Goal: Task Accomplishment & Management: Complete application form

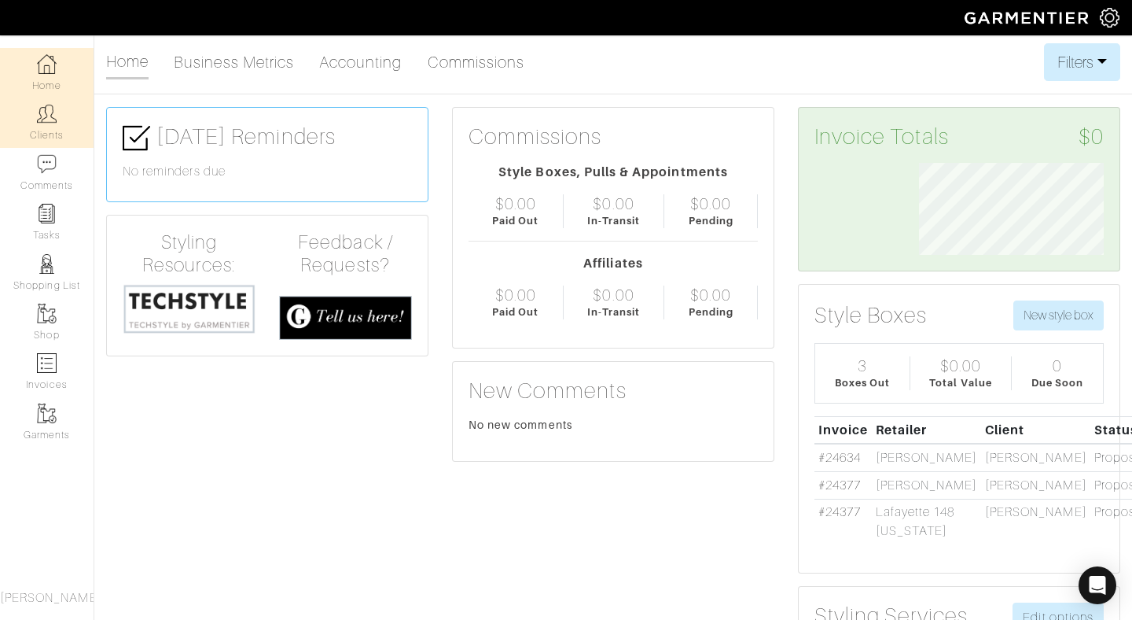
scroll to position [92, 208]
click at [43, 127] on link "Clients" at bounding box center [47, 122] width 94 height 50
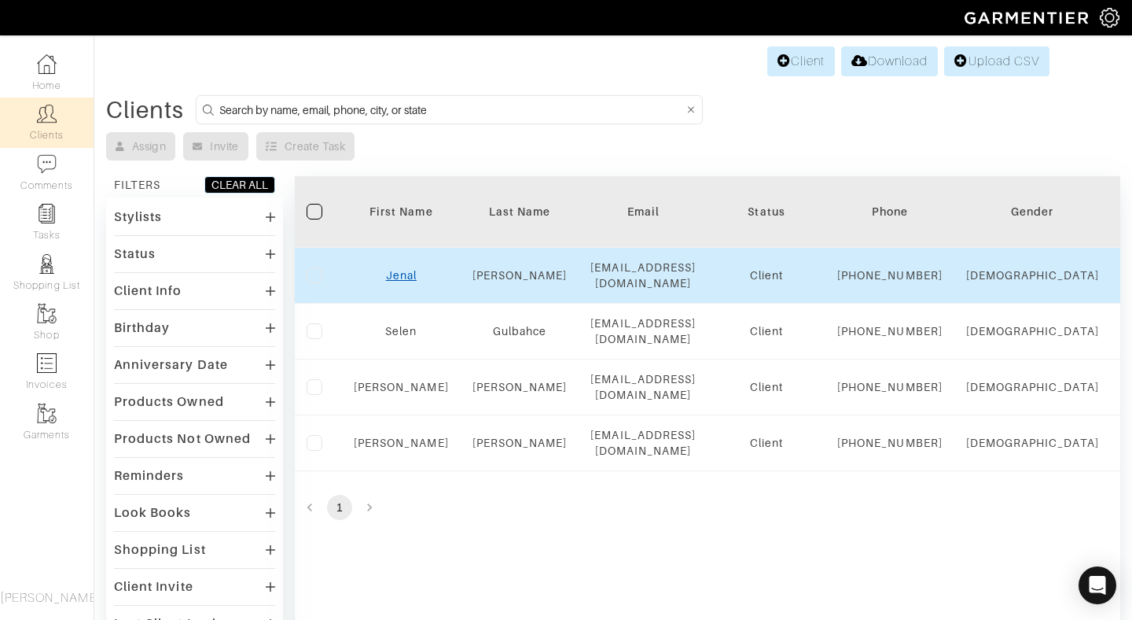
click at [406, 281] on link "Jenal" at bounding box center [401, 275] width 31 height 13
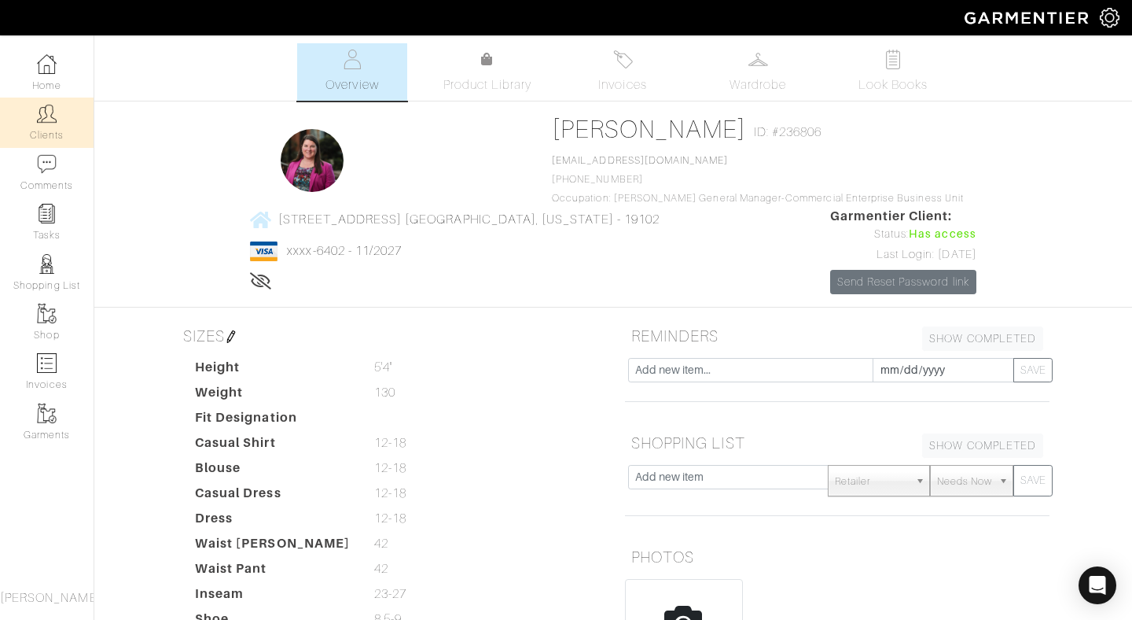
click at [39, 122] on img at bounding box center [47, 114] width 20 height 20
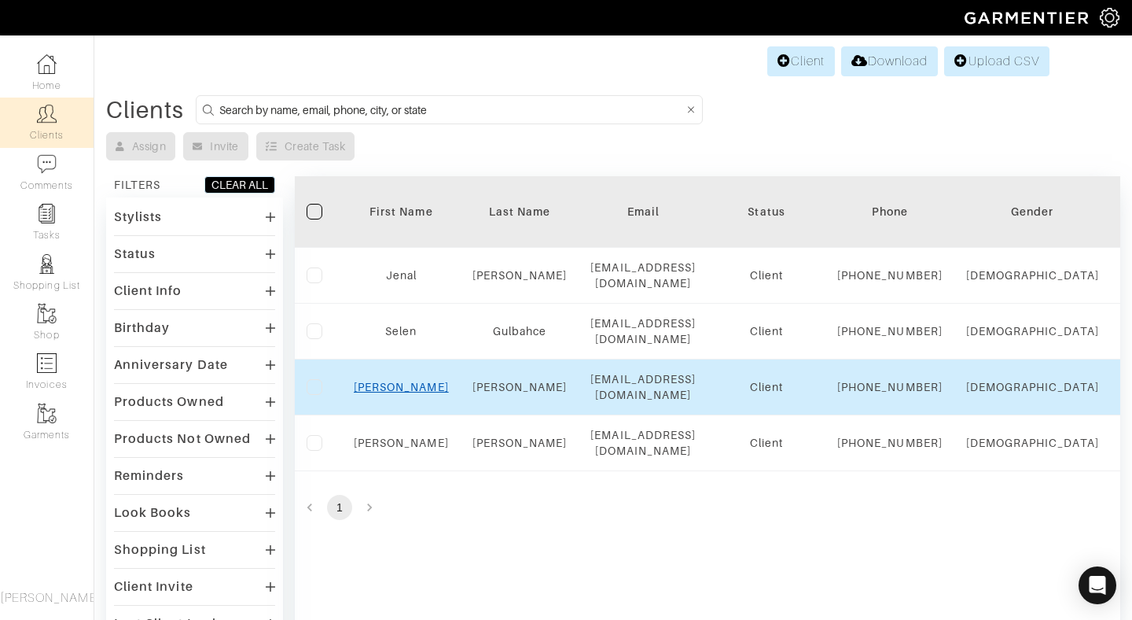
click at [414, 393] on link "[PERSON_NAME]" at bounding box center [401, 387] width 95 height 13
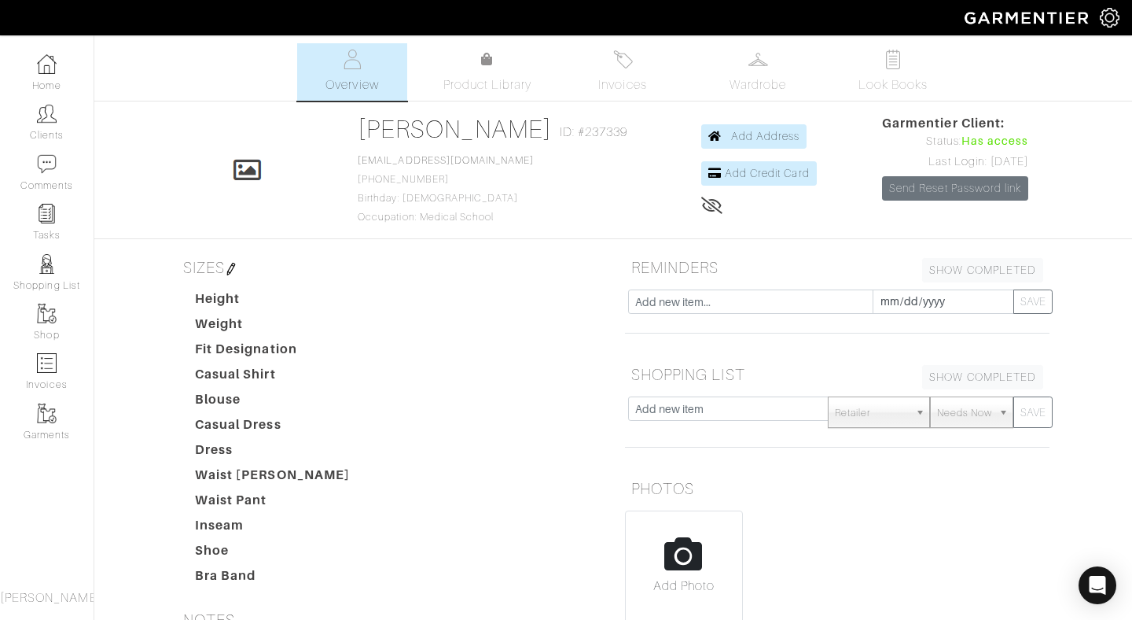
click at [1112, 24] on img at bounding box center [1110, 18] width 20 height 20
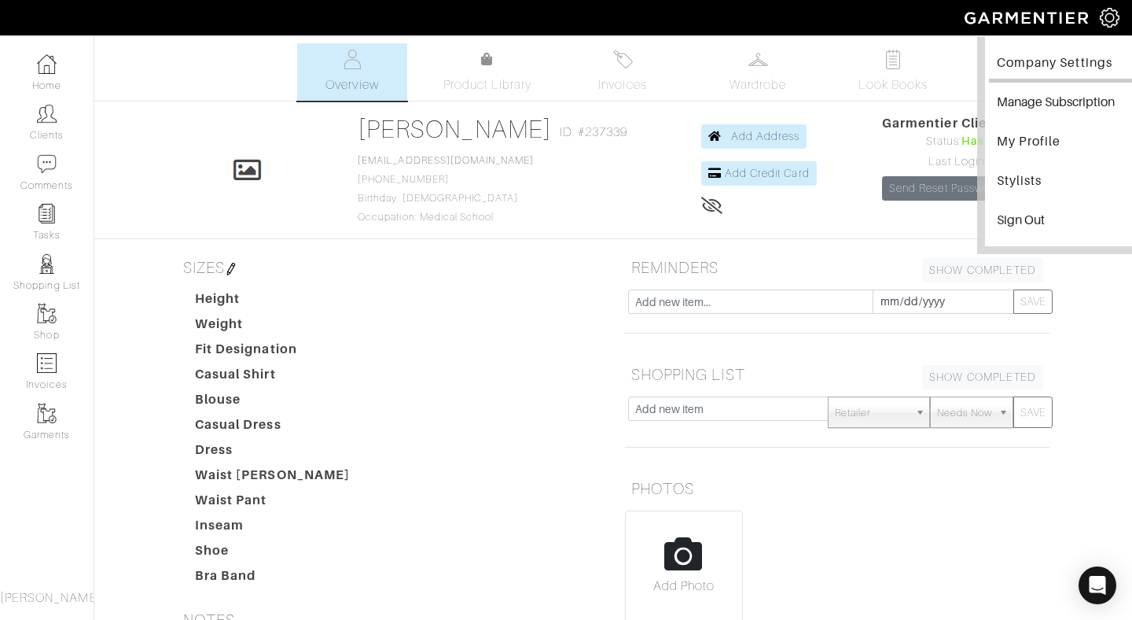
click at [1070, 64] on link "Company Settings" at bounding box center [1065, 64] width 153 height 35
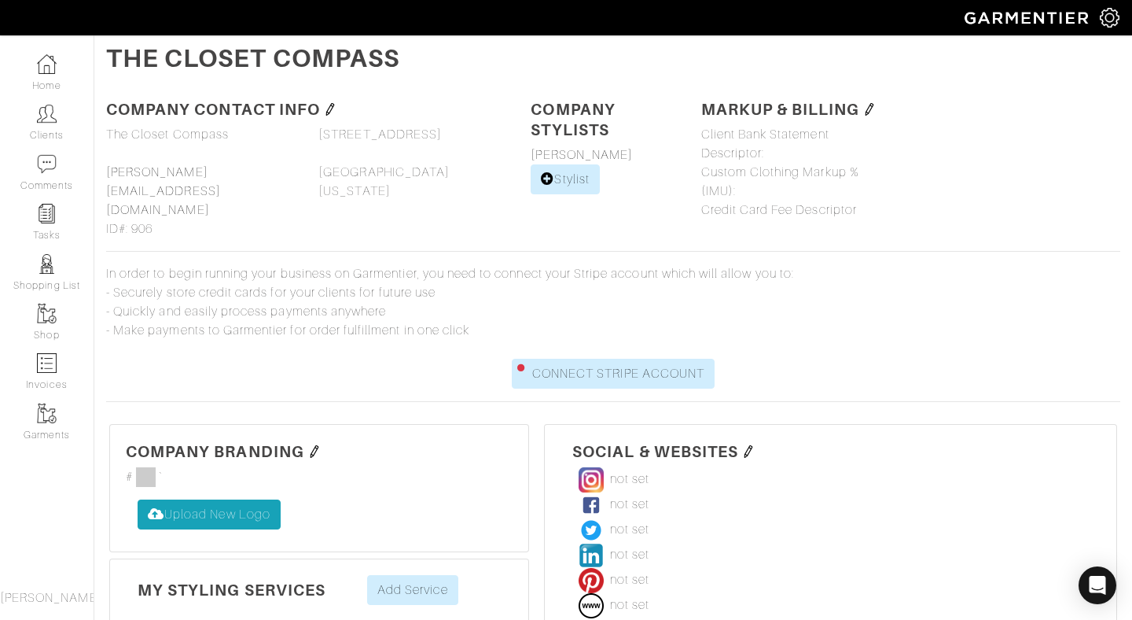
click at [242, 499] on label "Upload New Logo" at bounding box center [209, 514] width 143 height 30
click at [138, 499] on input "Upload New Logo" at bounding box center [138, 499] width 0 height 0
click at [206, 499] on label "Upload New Logo" at bounding box center [209, 514] width 143 height 30
click at [138, 499] on input "Upload New Logo" at bounding box center [138, 499] width 0 height 0
type input "C:\fakepath\Artboard 2 copy 8.svg"
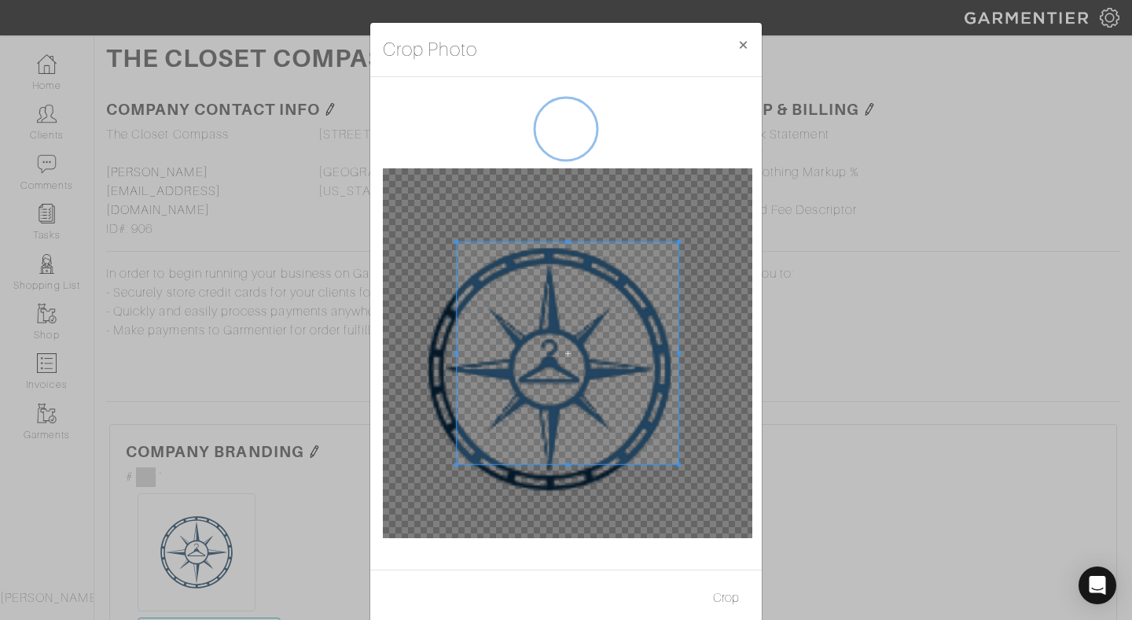
click at [657, 256] on div at bounding box center [568, 353] width 370 height 370
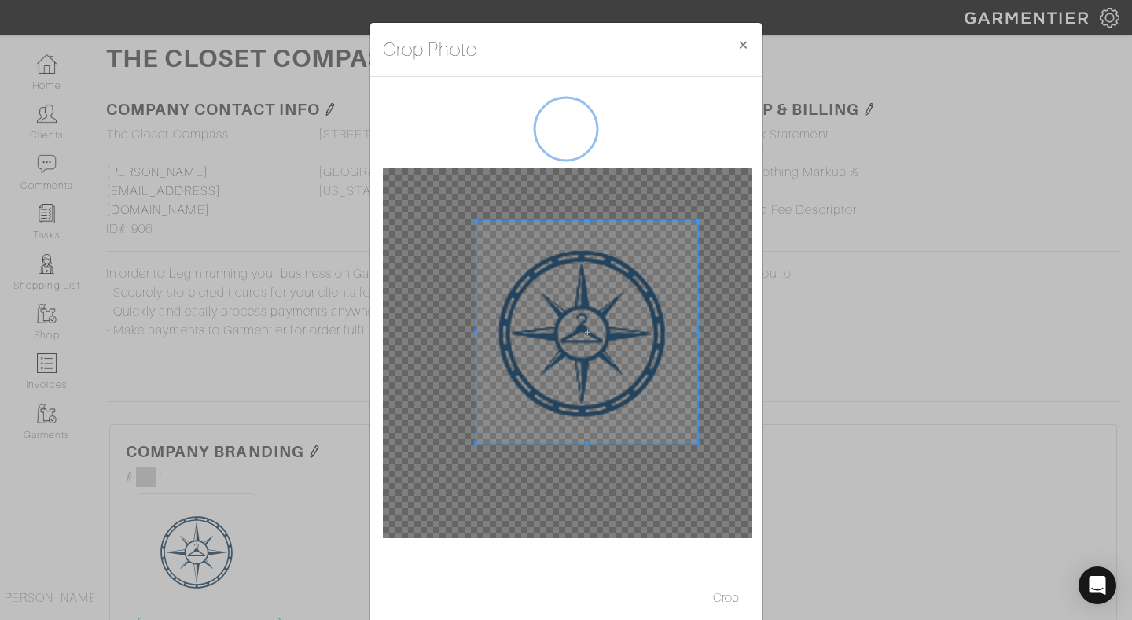
click at [617, 303] on span at bounding box center [587, 332] width 222 height 222
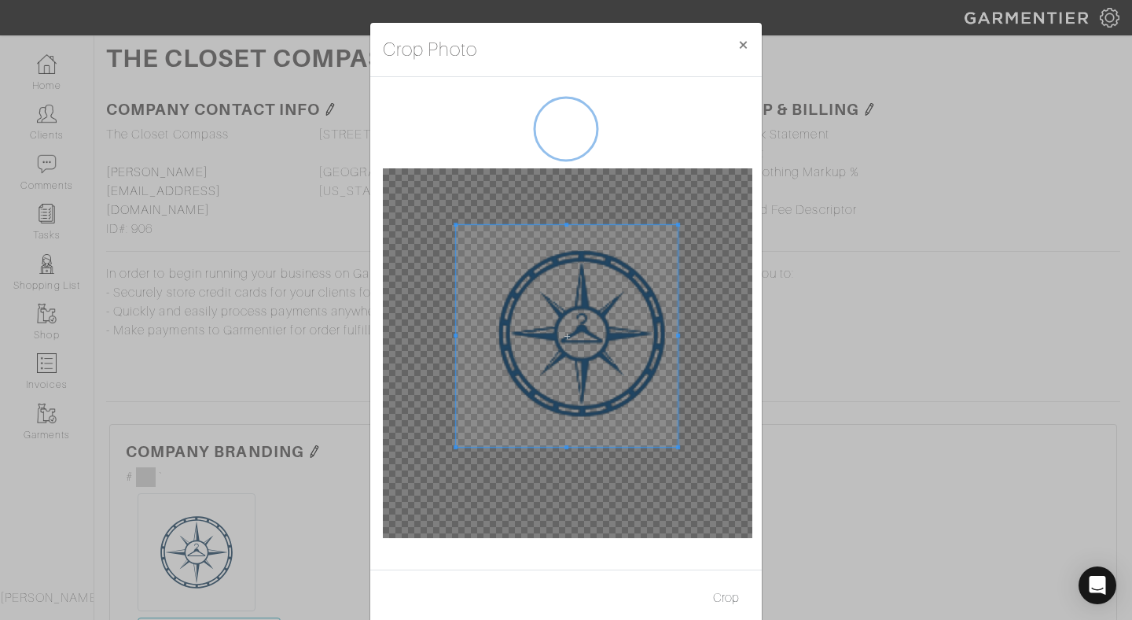
click at [595, 314] on span at bounding box center [567, 336] width 222 height 222
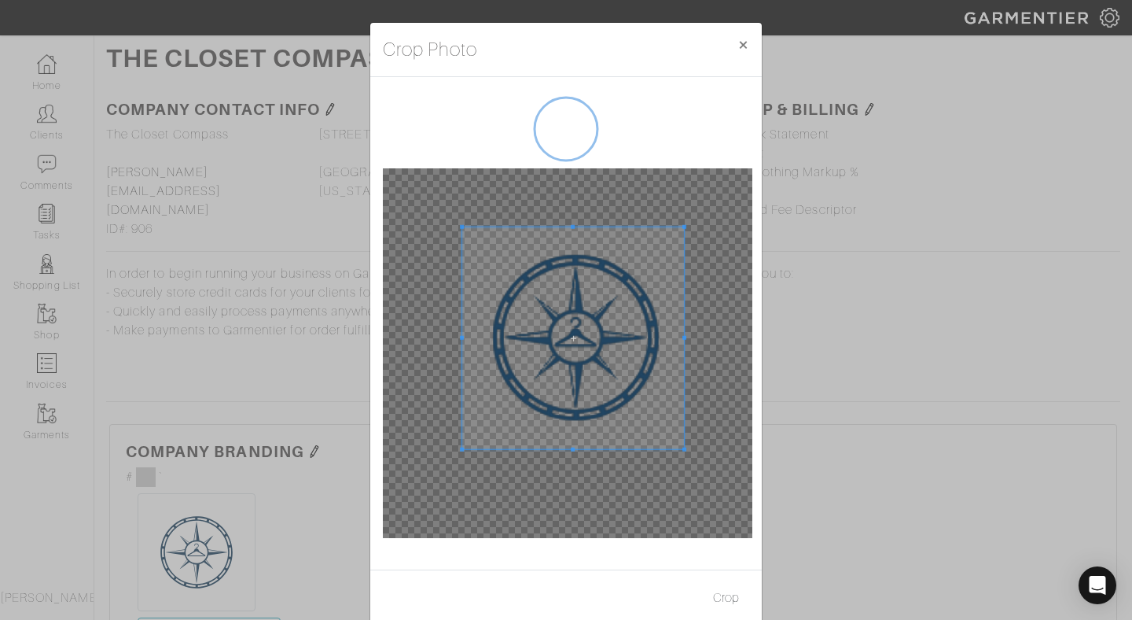
click at [704, 281] on div at bounding box center [568, 353] width 370 height 370
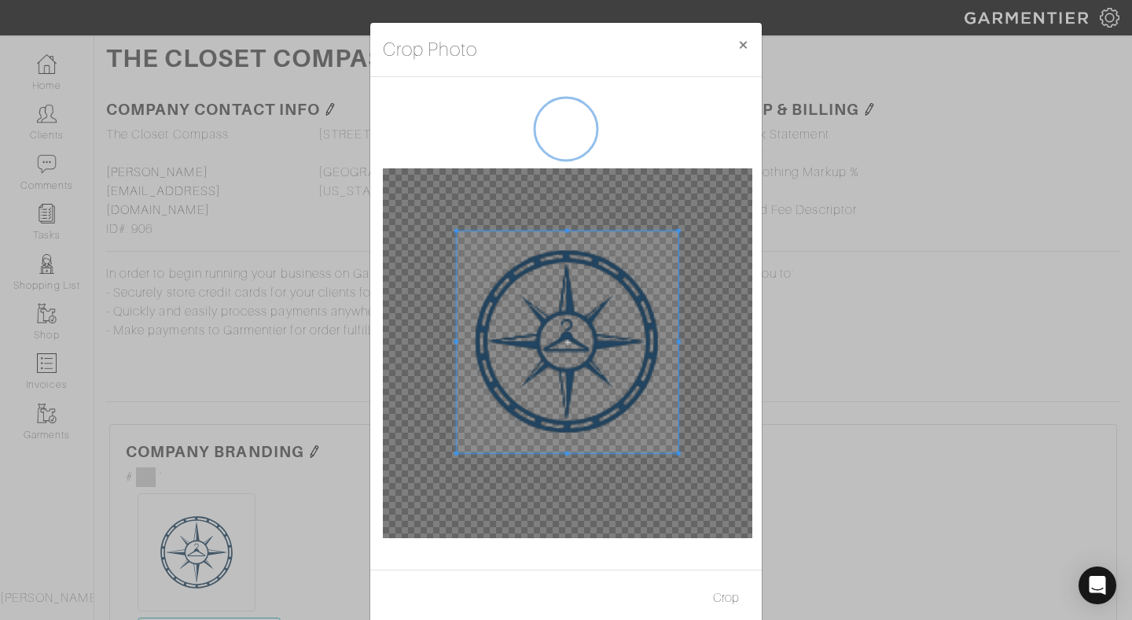
click at [580, 335] on span at bounding box center [568, 342] width 222 height 222
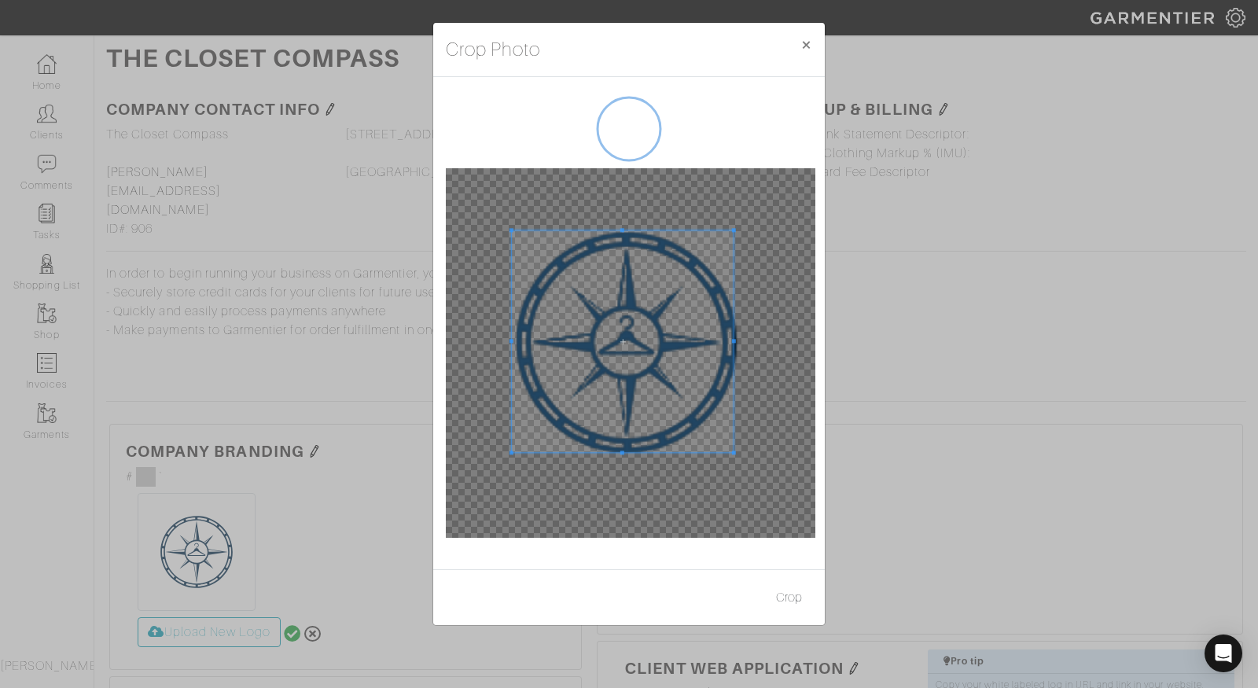
click at [634, 362] on span at bounding box center [623, 341] width 222 height 222
click at [739, 340] on span at bounding box center [741, 341] width 4 height 4
click at [627, 229] on div at bounding box center [626, 342] width 226 height 226
click at [512, 342] on span at bounding box center [513, 342] width 4 height 4
click at [627, 454] on span at bounding box center [625, 456] width 4 height 4
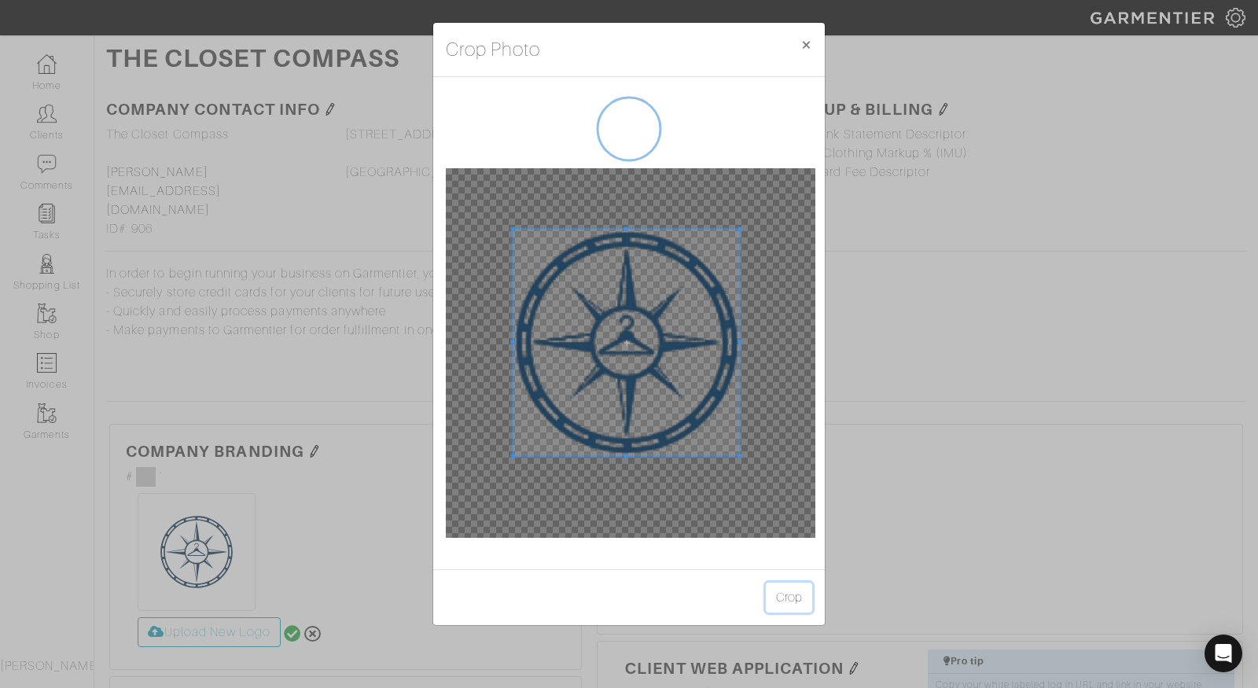
click at [785, 597] on button "Crop" at bounding box center [789, 598] width 46 height 30
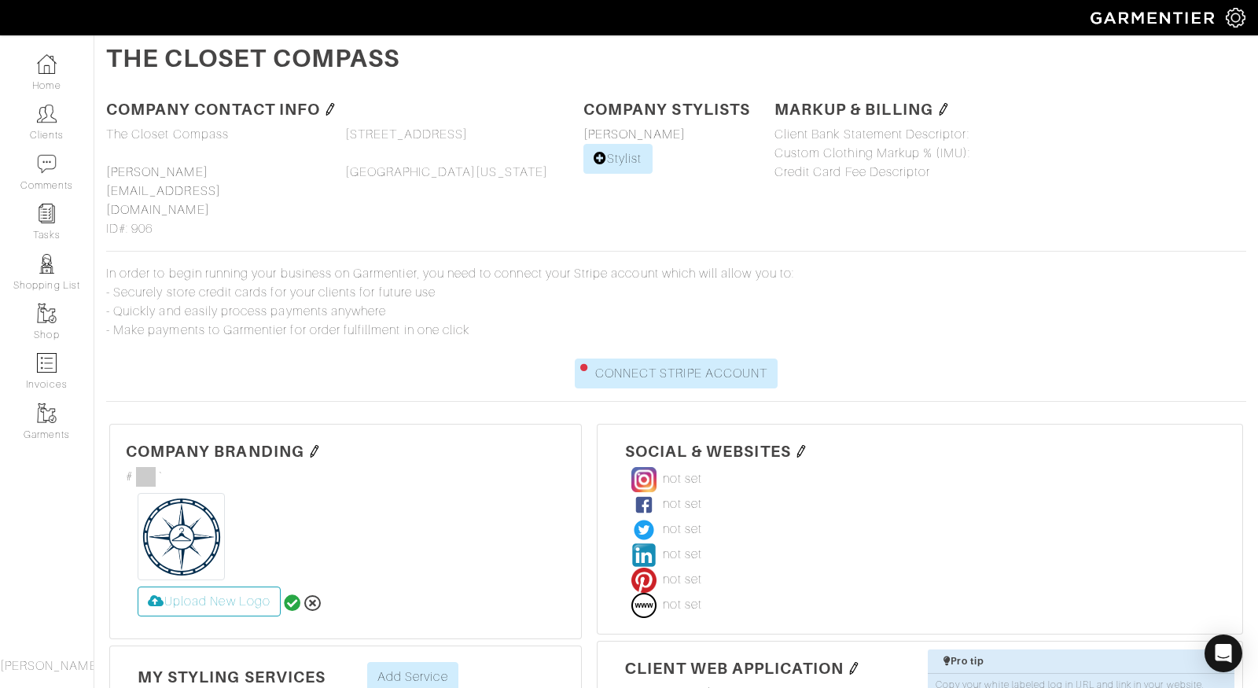
click at [796, 445] on img at bounding box center [801, 451] width 13 height 13
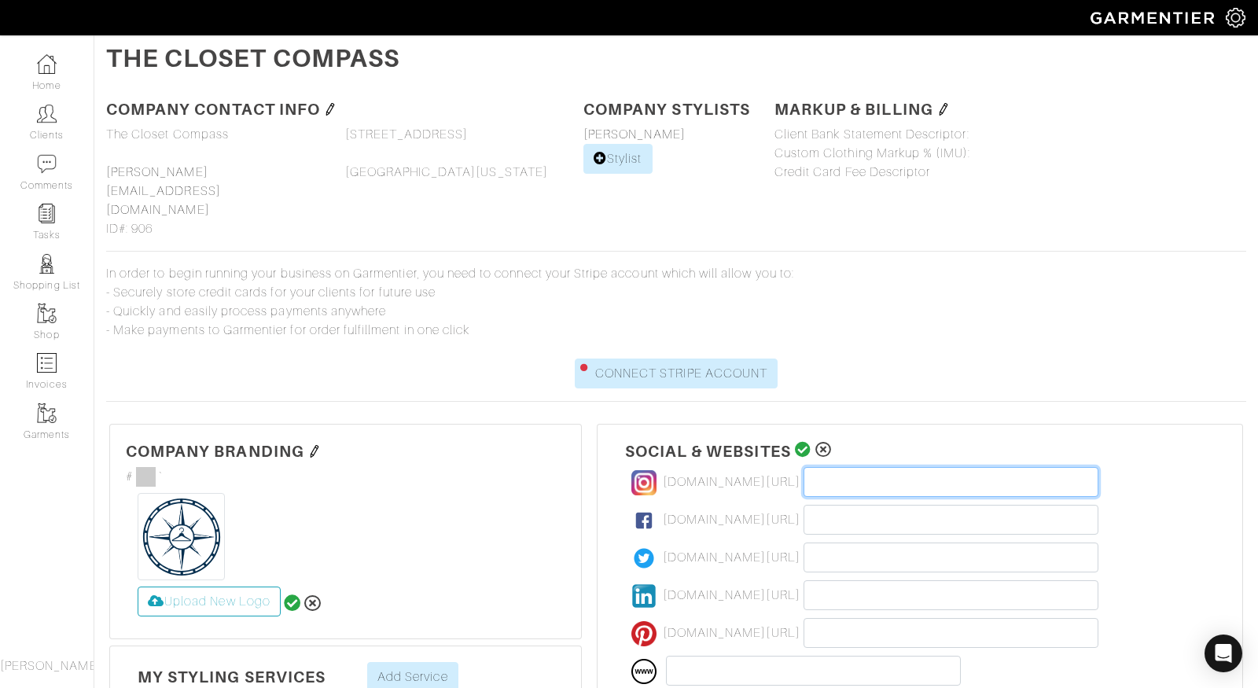
click at [804, 467] on input "text" at bounding box center [951, 482] width 295 height 30
paste input "https://www.instagram.com/the.closet.compass/"
drag, startPoint x: 955, startPoint y: 440, endPoint x: 784, endPoint y: 442, distance: 171.4
click at [784, 467] on div "not set www.instagram.com/ https://www.instagram.com/the.closet.compass/ not se…" at bounding box center [920, 580] width 590 height 226
type input "the.closet.compass/"
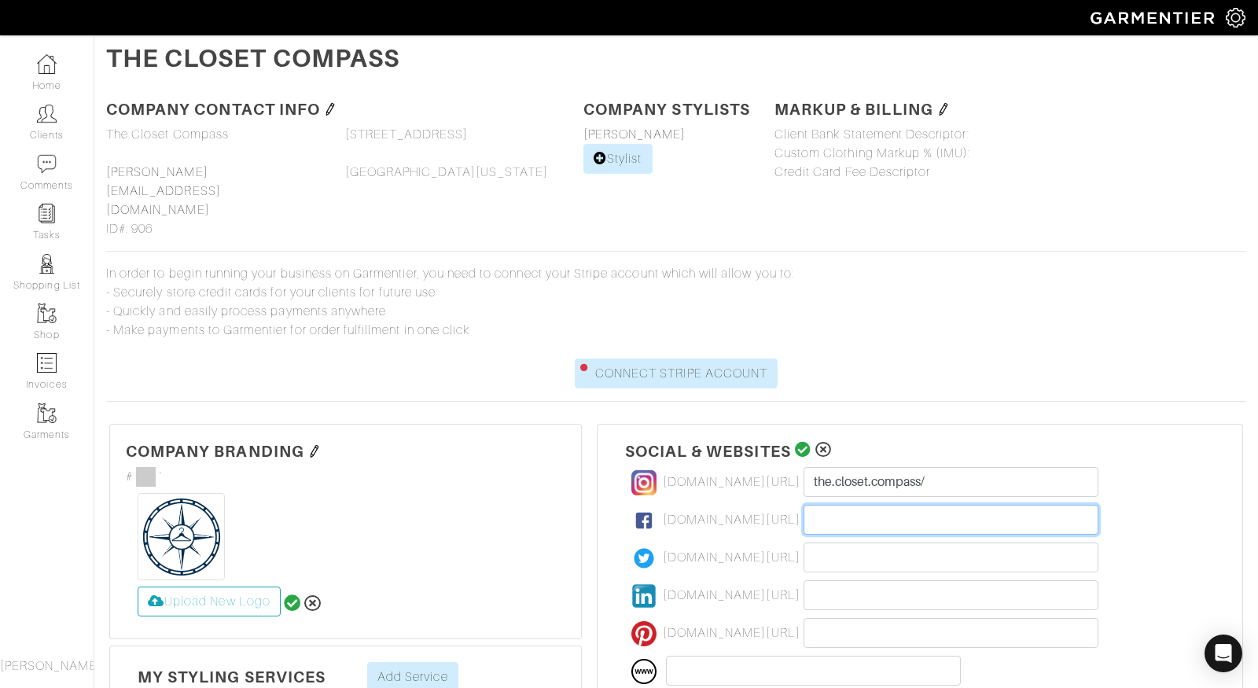
click at [855, 505] on input "text" at bounding box center [951, 520] width 295 height 30
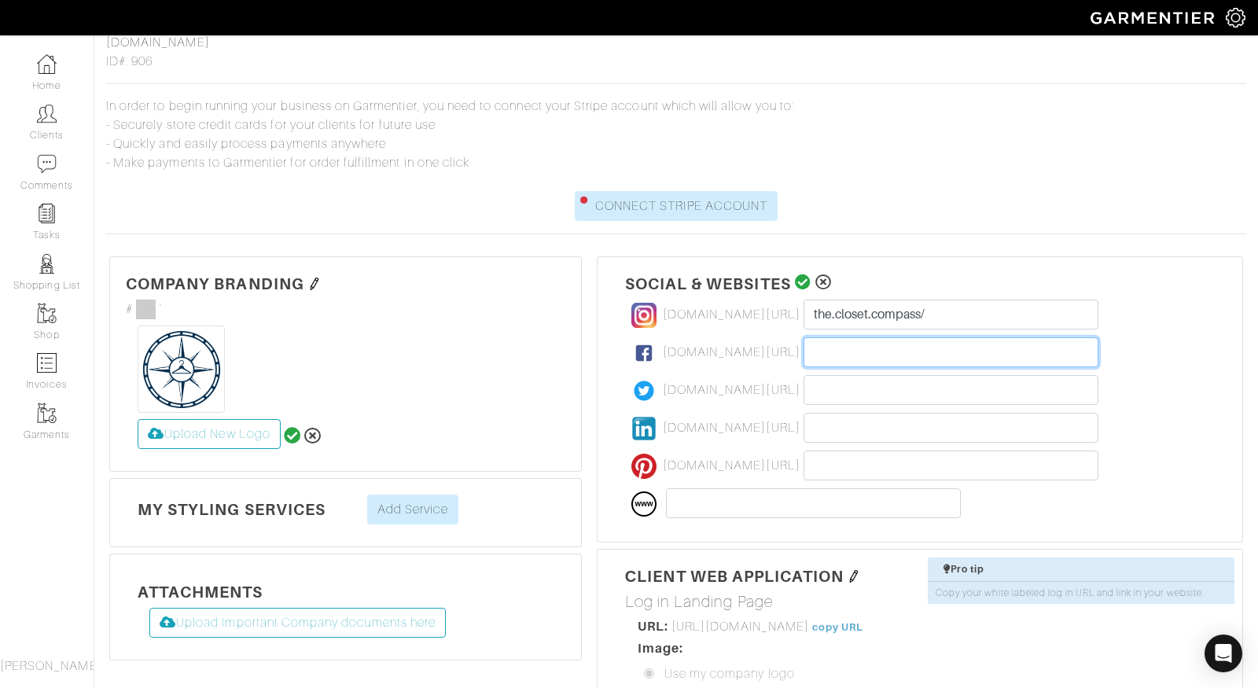
scroll to position [175, 0]
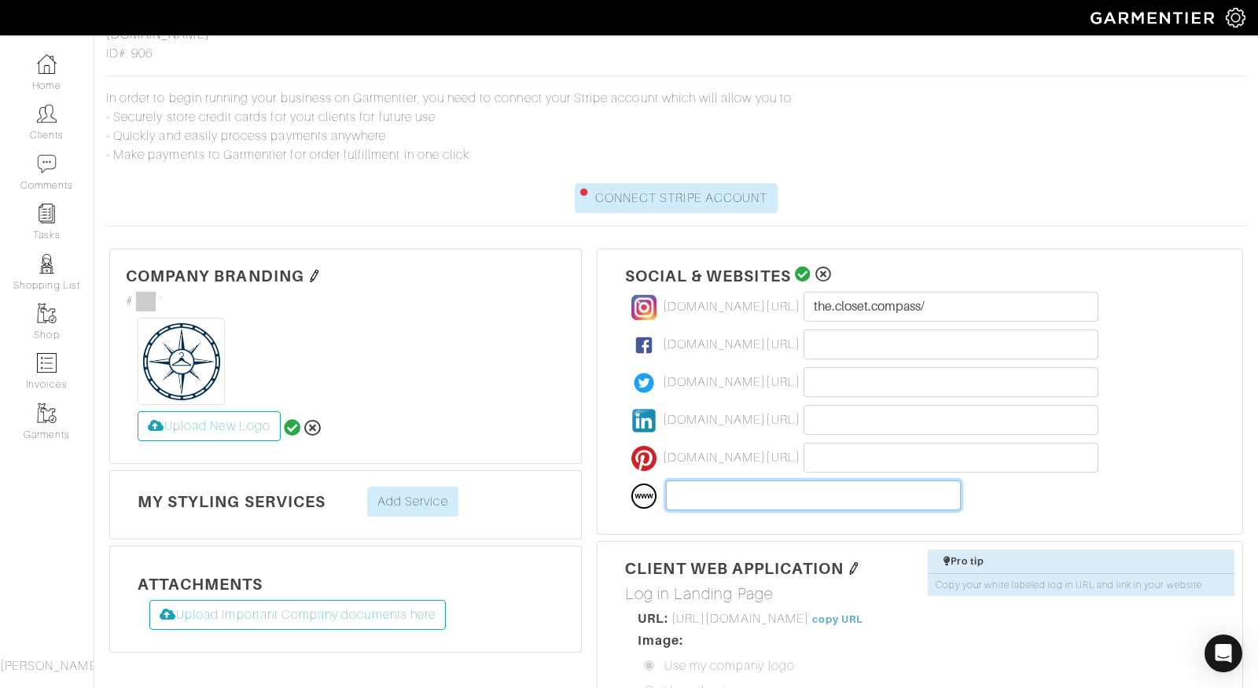
click at [723, 480] on input "text" at bounding box center [813, 495] width 295 height 30
paste input "https://theclosetcompass.biz/"
type input "https://theclosetcompass.biz/"
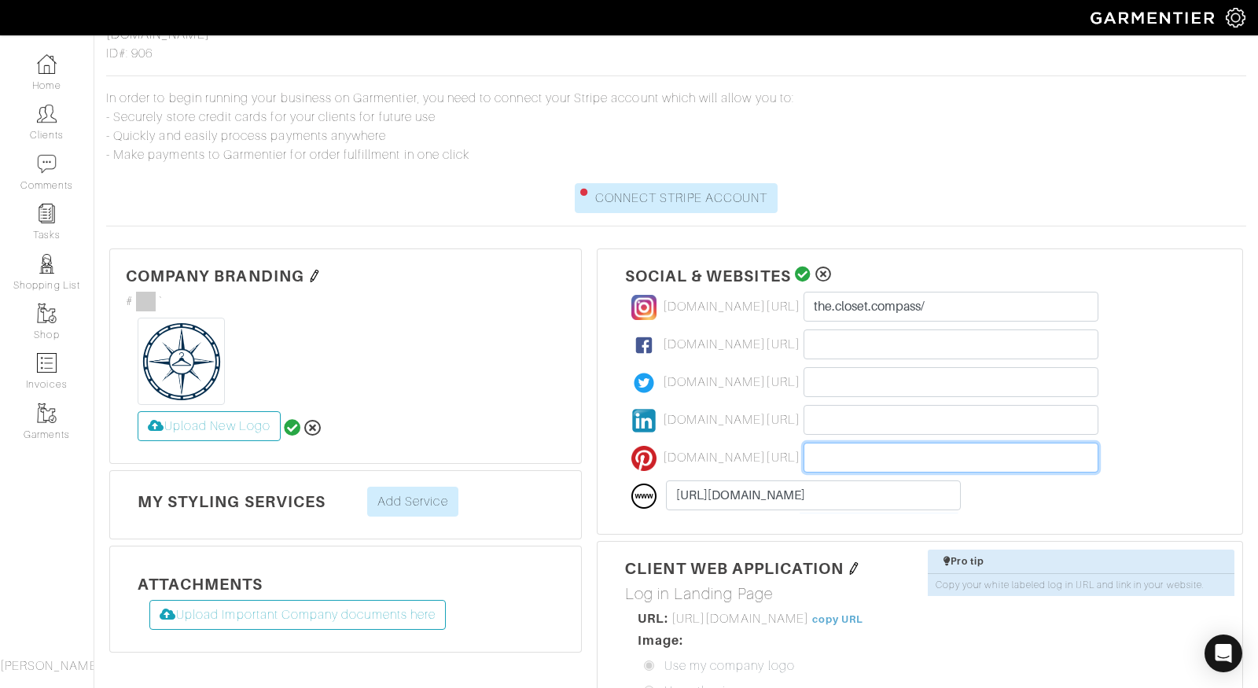
click at [870, 443] on input "text" at bounding box center [951, 458] width 295 height 30
click at [861, 405] on input "text" at bounding box center [951, 420] width 295 height 30
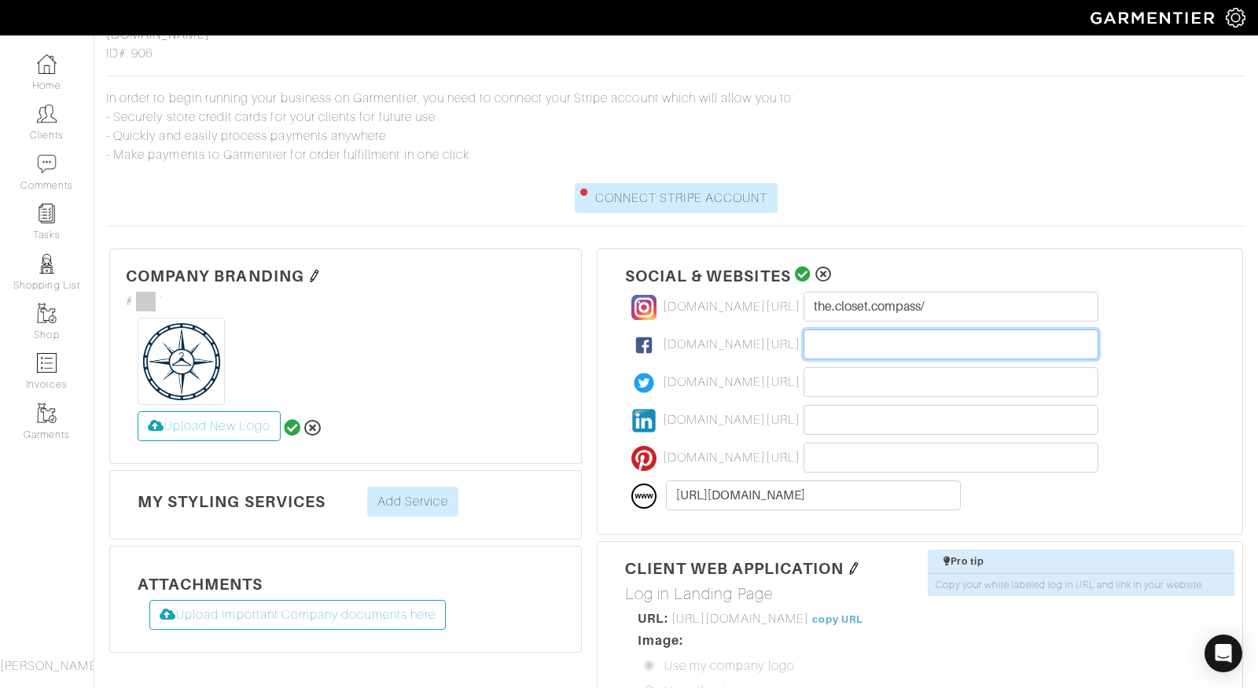
click at [821, 329] on input "text" at bounding box center [951, 344] width 295 height 30
paste input "https://www.facebook.com/profile.php?id=61577372725536"
drag, startPoint x: 881, startPoint y: 304, endPoint x: 655, endPoint y: 306, distance: 226.4
click at [655, 306] on div "not set www.instagram.com/ the.closet.compass/ not set www.facebook.com/ https:…" at bounding box center [920, 405] width 590 height 226
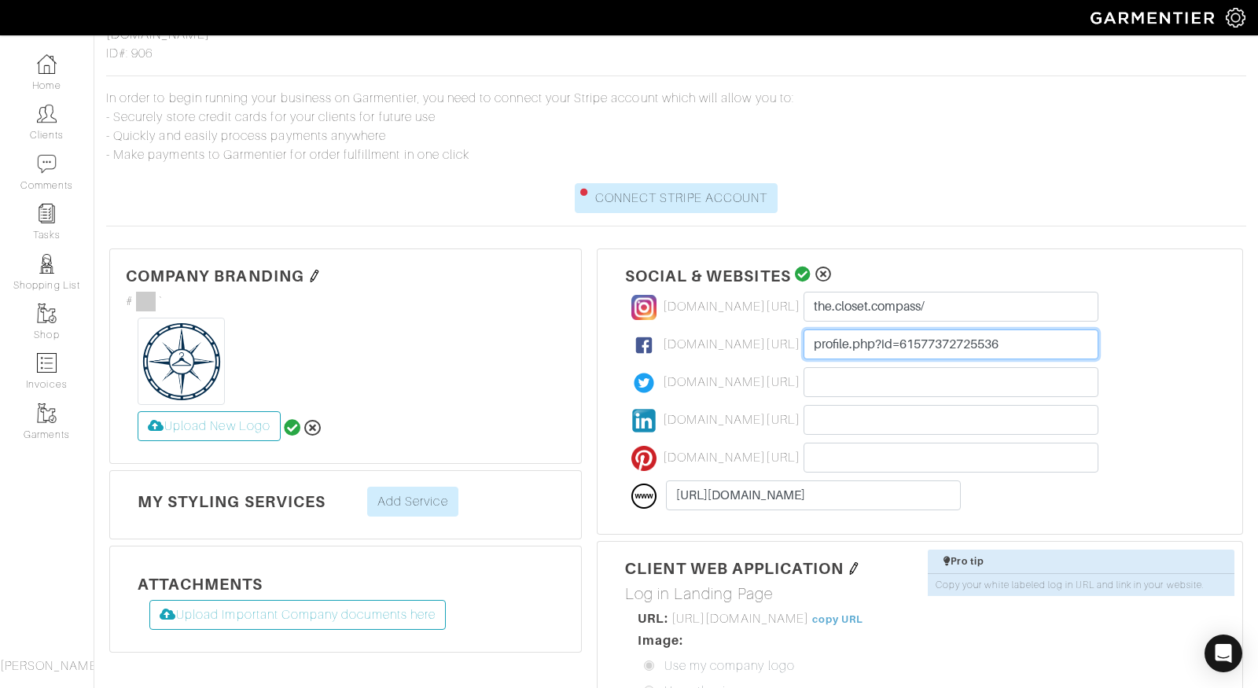
type input "profile.php?id=61577372725536"
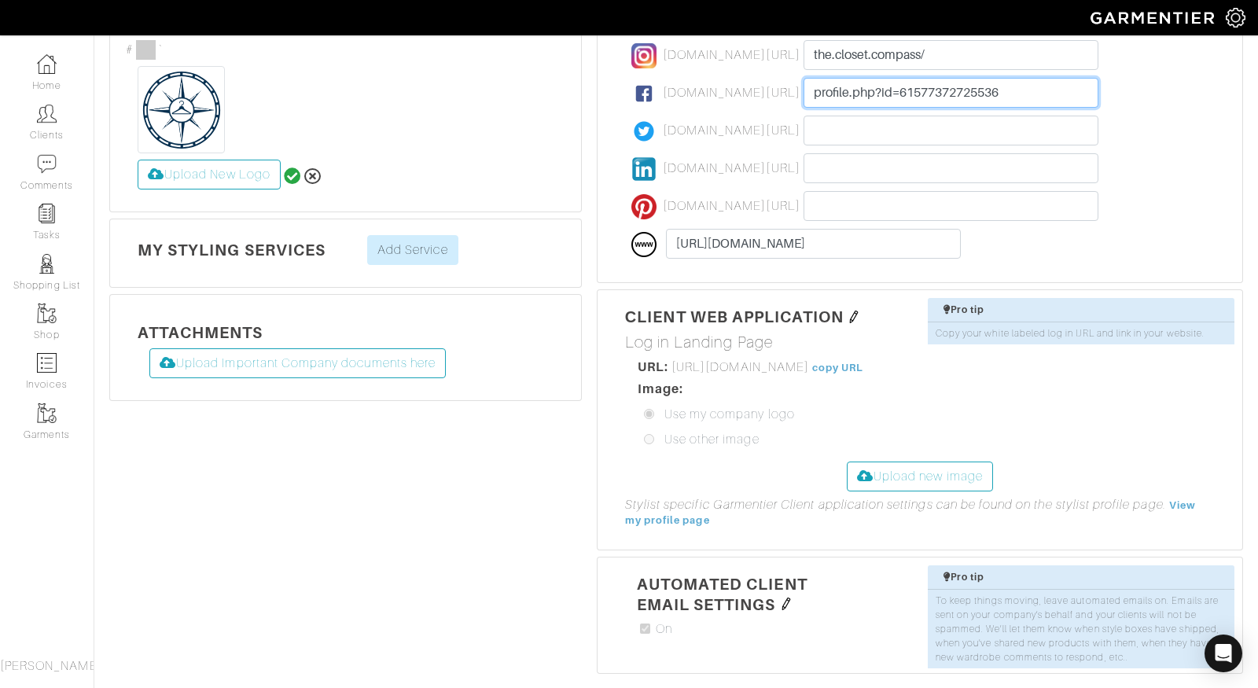
scroll to position [443, 0]
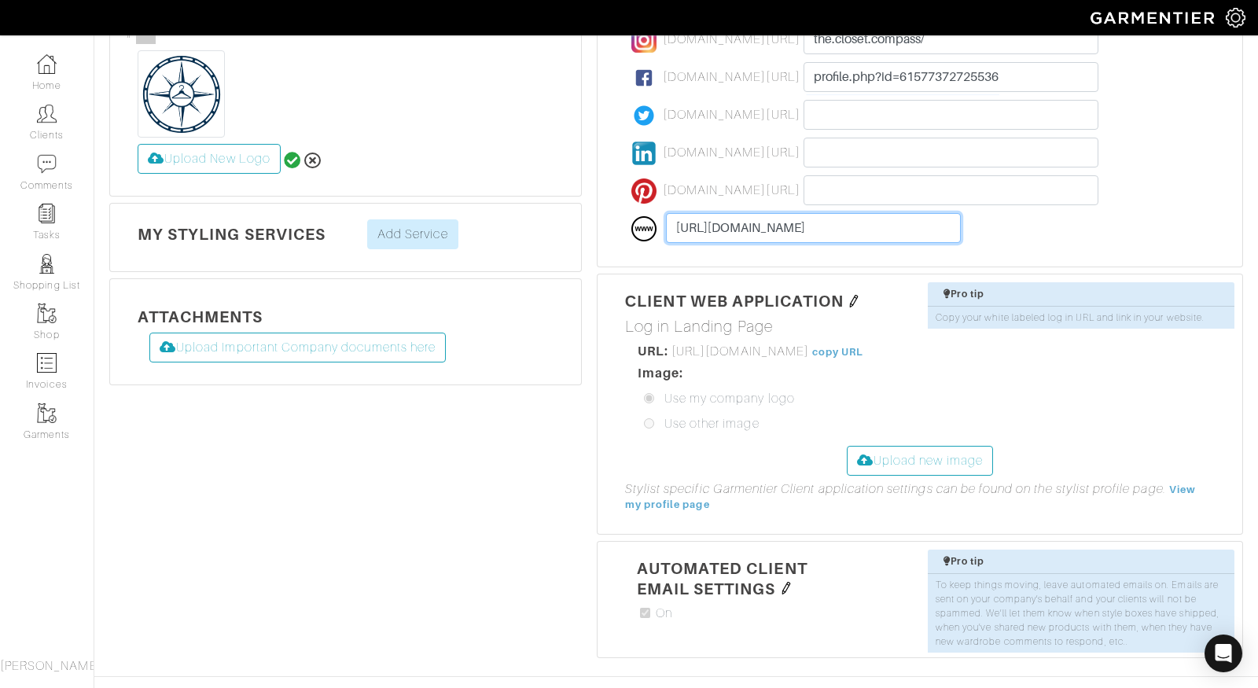
drag, startPoint x: 844, startPoint y: 187, endPoint x: 605, endPoint y: 182, distance: 239.1
click at [605, 182] on div "Social & Websites not set www.instagram.com/ the.closet.compass/ not set www.fa…" at bounding box center [920, 124] width 646 height 286
click at [1087, 193] on div "not set www.instagram.com/ the.closet.compass/ not set www.facebook.com/ profil…" at bounding box center [920, 137] width 590 height 226
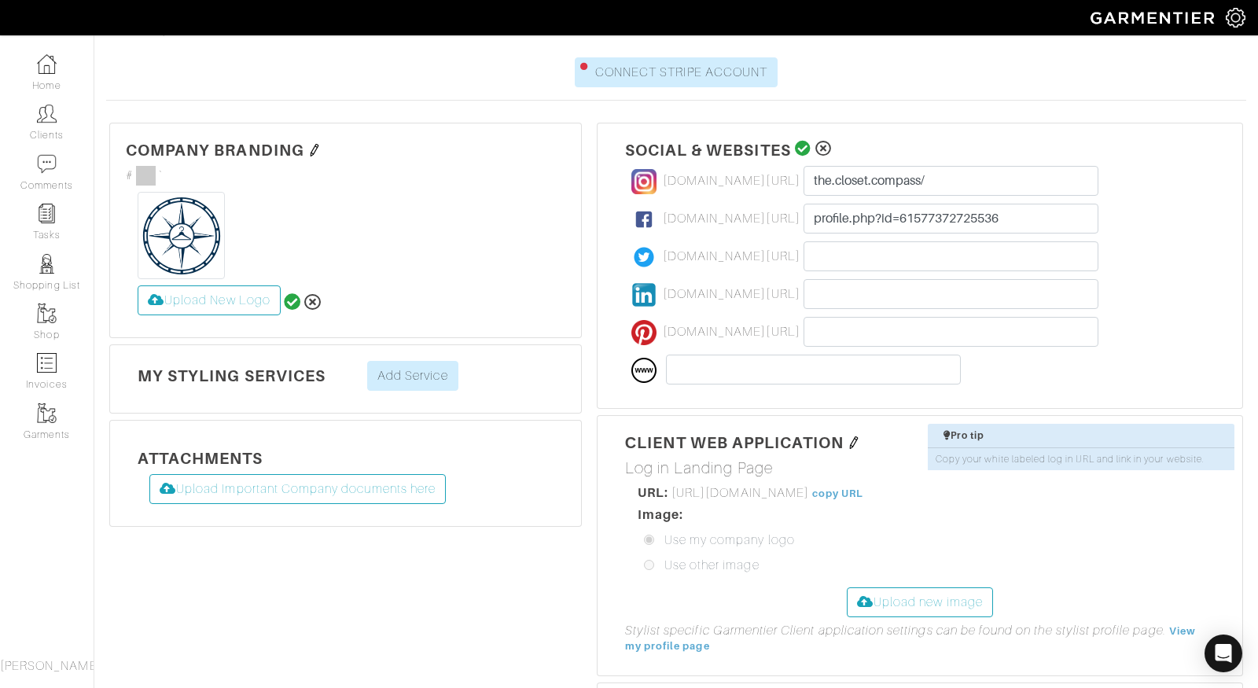
scroll to position [303, 0]
click at [423, 359] on link "Add Service" at bounding box center [412, 374] width 91 height 30
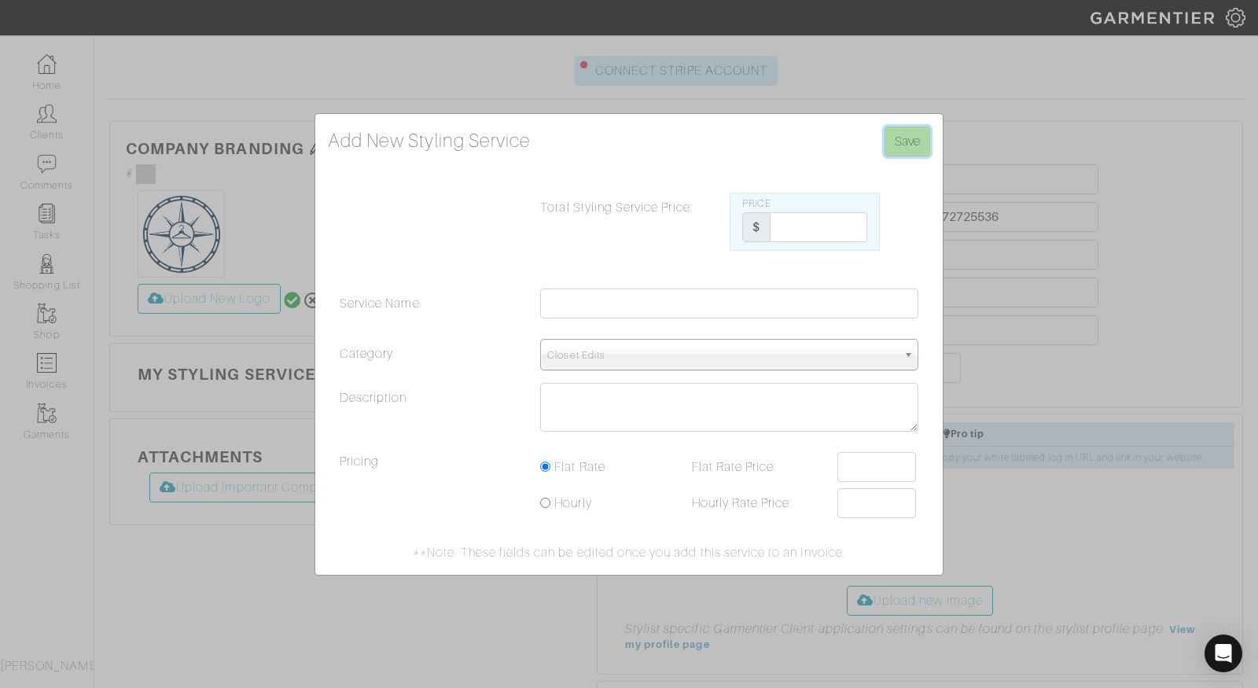
click at [908, 134] on input "Save" at bounding box center [908, 142] width 46 height 30
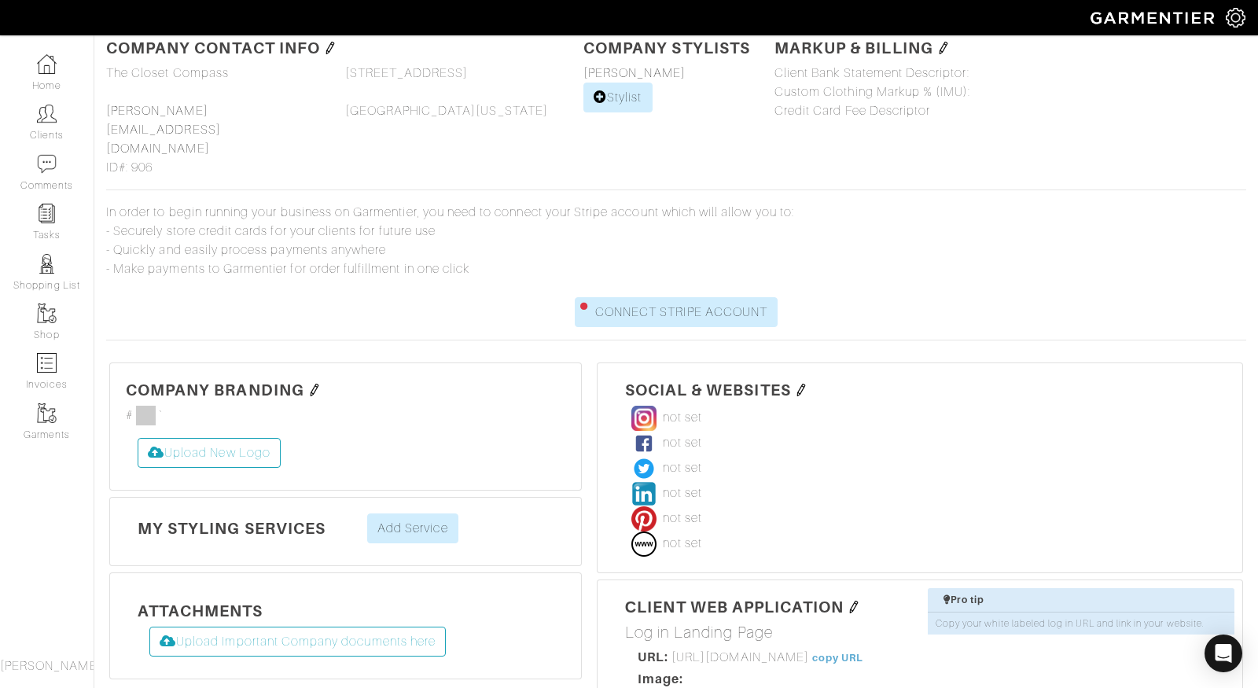
scroll to position [57, 0]
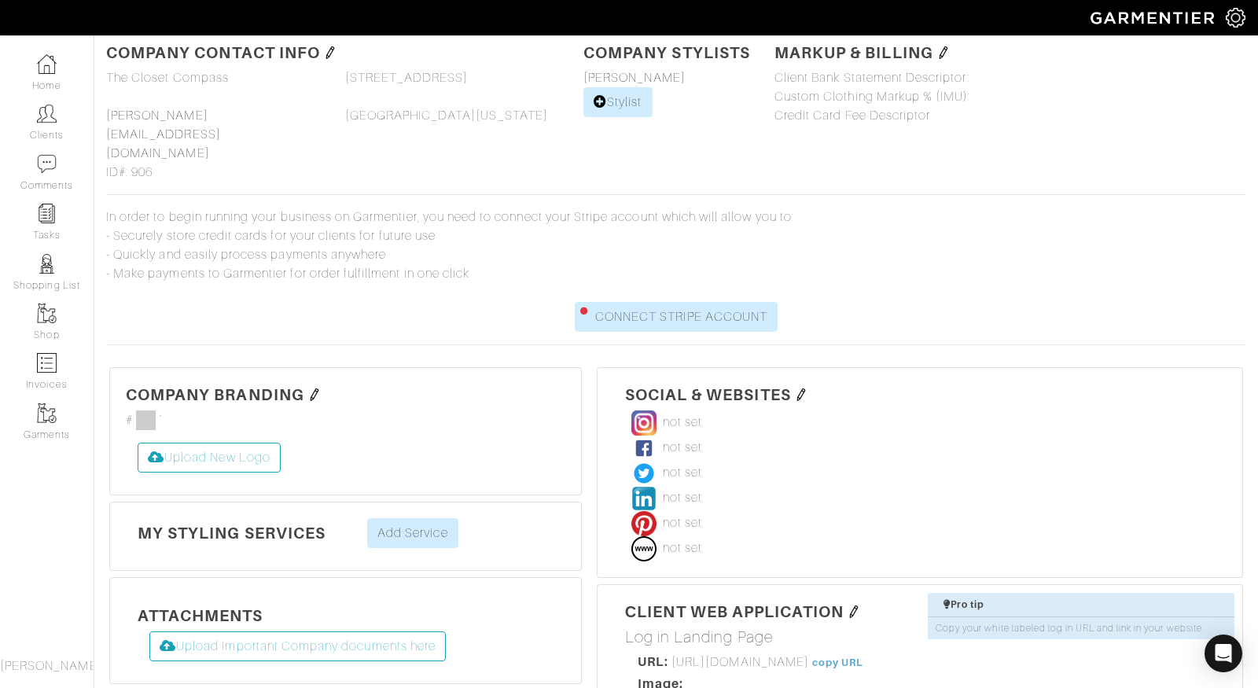
click at [140, 410] on span at bounding box center [146, 420] width 20 height 20
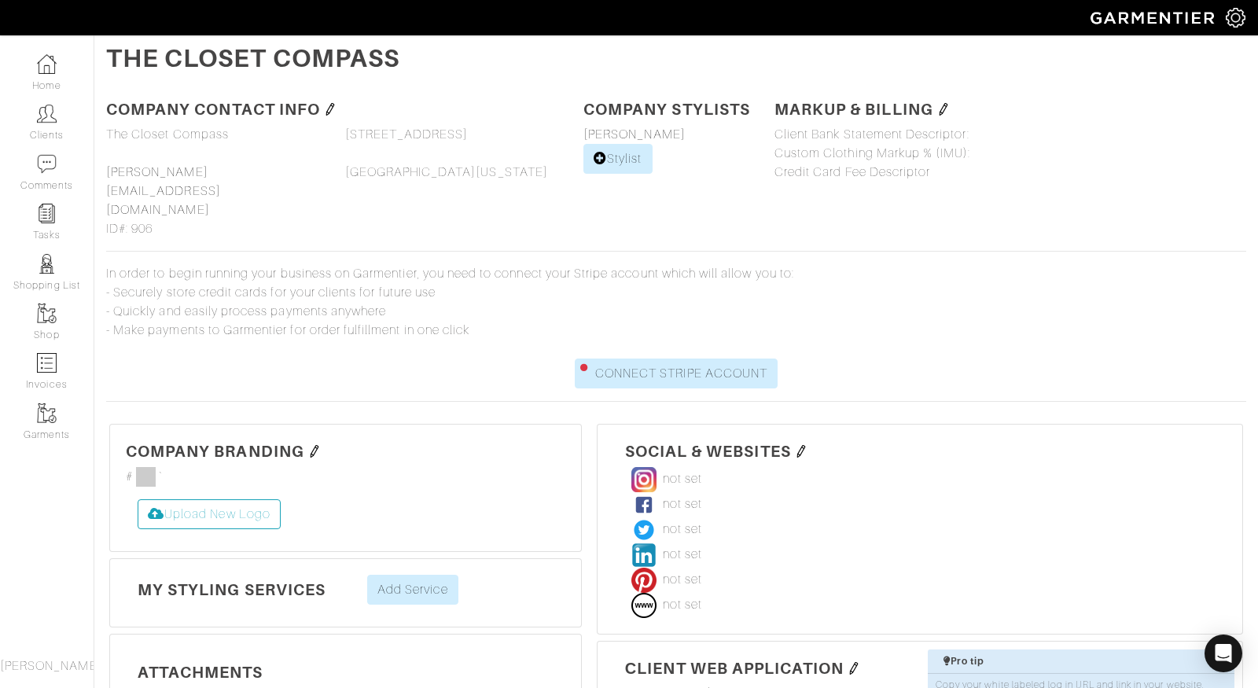
scroll to position [303, 0]
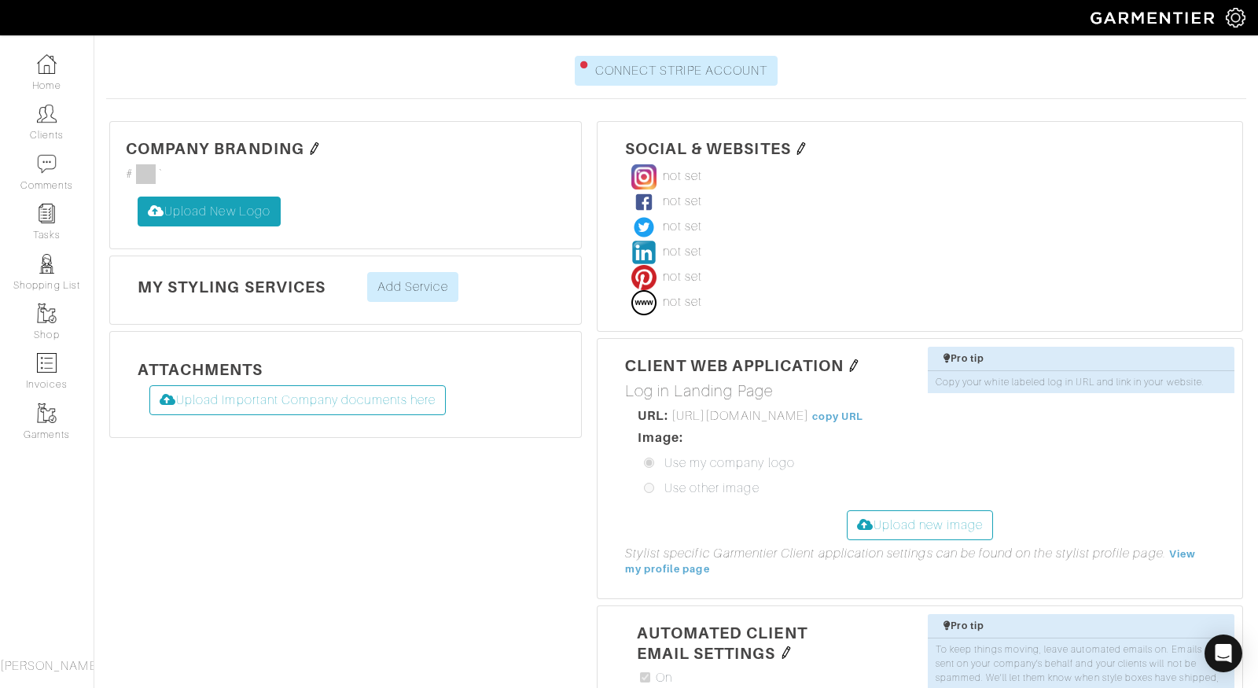
click at [211, 197] on label "Upload New Logo" at bounding box center [209, 212] width 143 height 30
click at [138, 197] on input "Upload New Logo" at bounding box center [138, 197] width 0 height 0
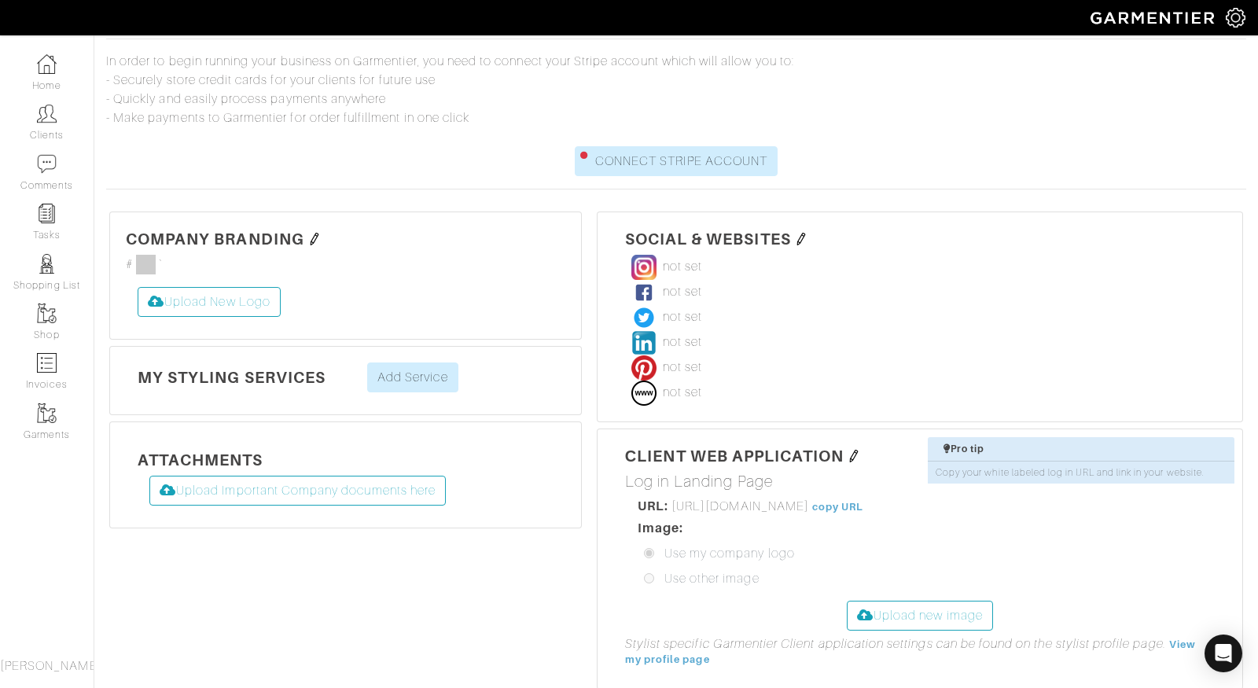
scroll to position [174, 0]
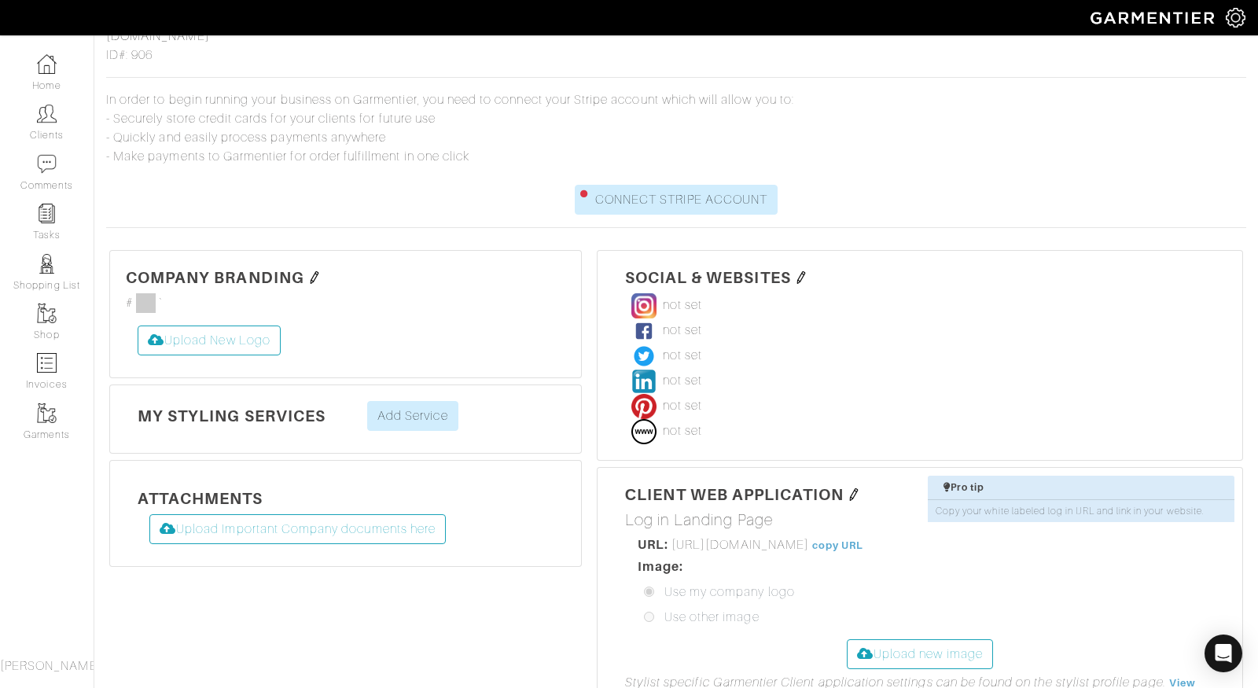
click at [762, 293] on div "not set www.instagram.com/ the.closet.compass/ not set www.facebook.com/ profil…" at bounding box center [920, 368] width 590 height 151
click at [314, 271] on img at bounding box center [314, 277] width 13 height 13
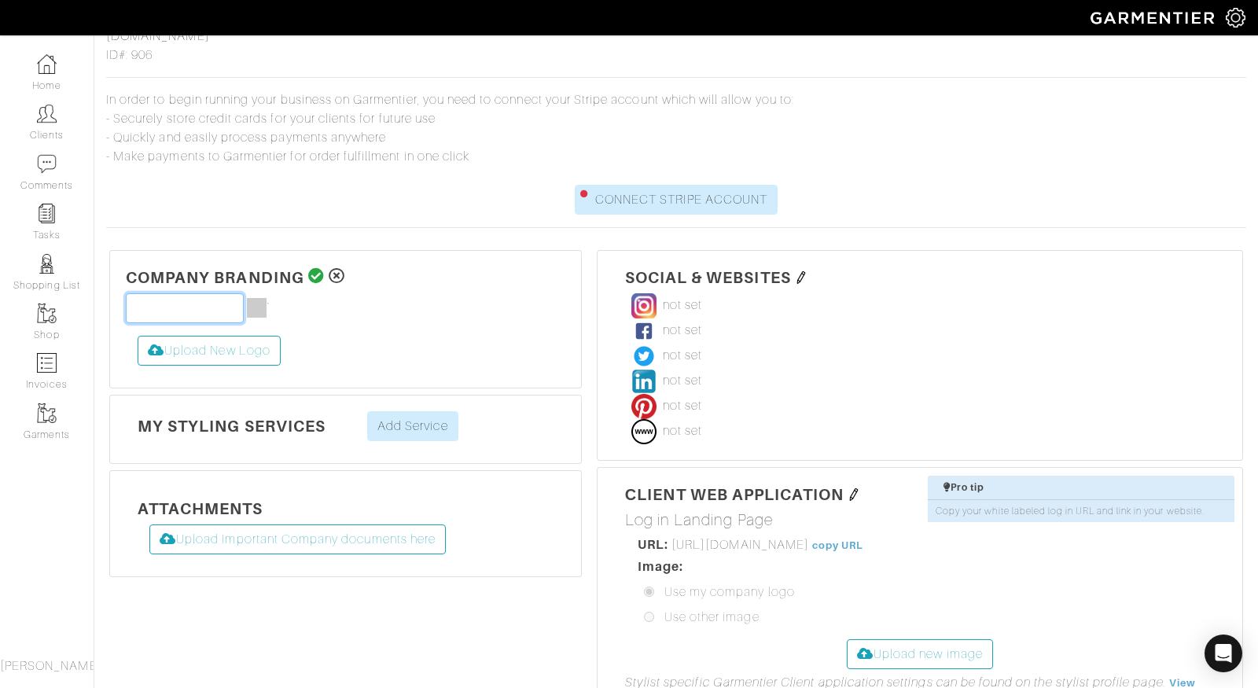
click at [215, 293] on input "text" at bounding box center [185, 308] width 118 height 30
type input "Logo"
type input "#000000"
click at [242, 336] on label "Upload New Logo" at bounding box center [209, 351] width 143 height 30
click at [138, 336] on input "Upload New Logo" at bounding box center [138, 336] width 0 height 0
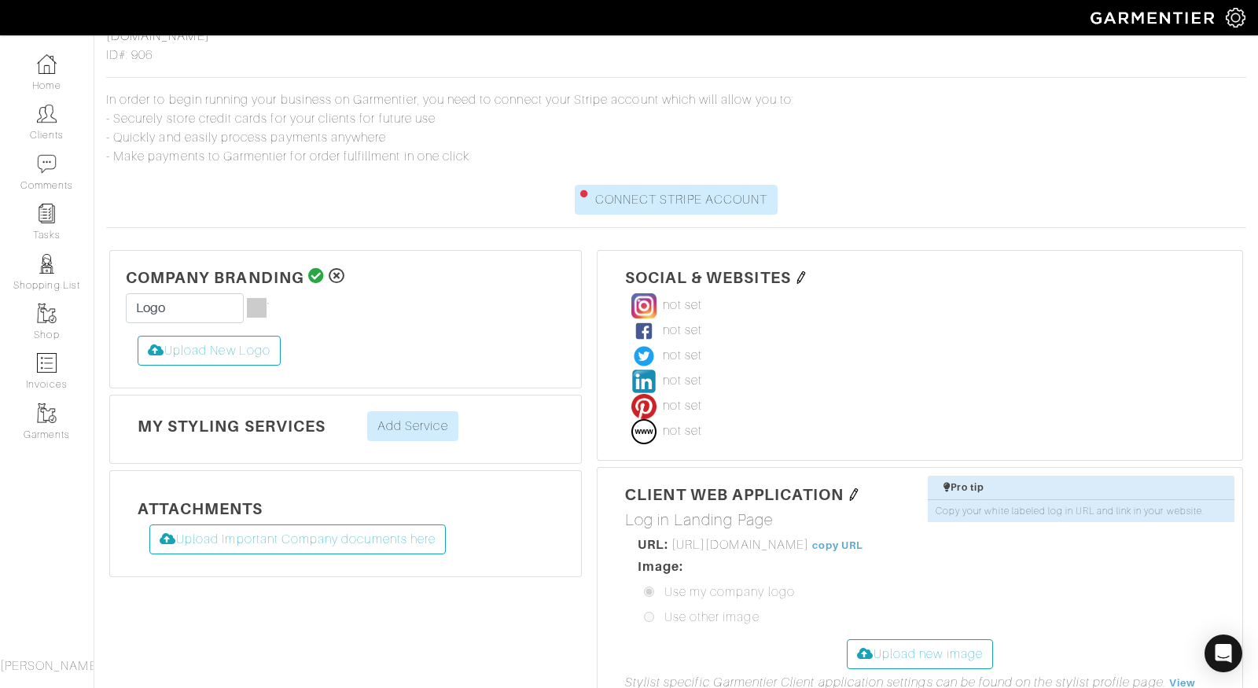
click at [255, 298] on input "#000000" at bounding box center [266, 308] width 39 height 21
click at [268, 298] on input "#000000" at bounding box center [266, 308] width 39 height 21
click at [178, 336] on label "Upload New Logo" at bounding box center [209, 351] width 143 height 30
click at [138, 336] on input "Upload New Logo" at bounding box center [138, 336] width 0 height 0
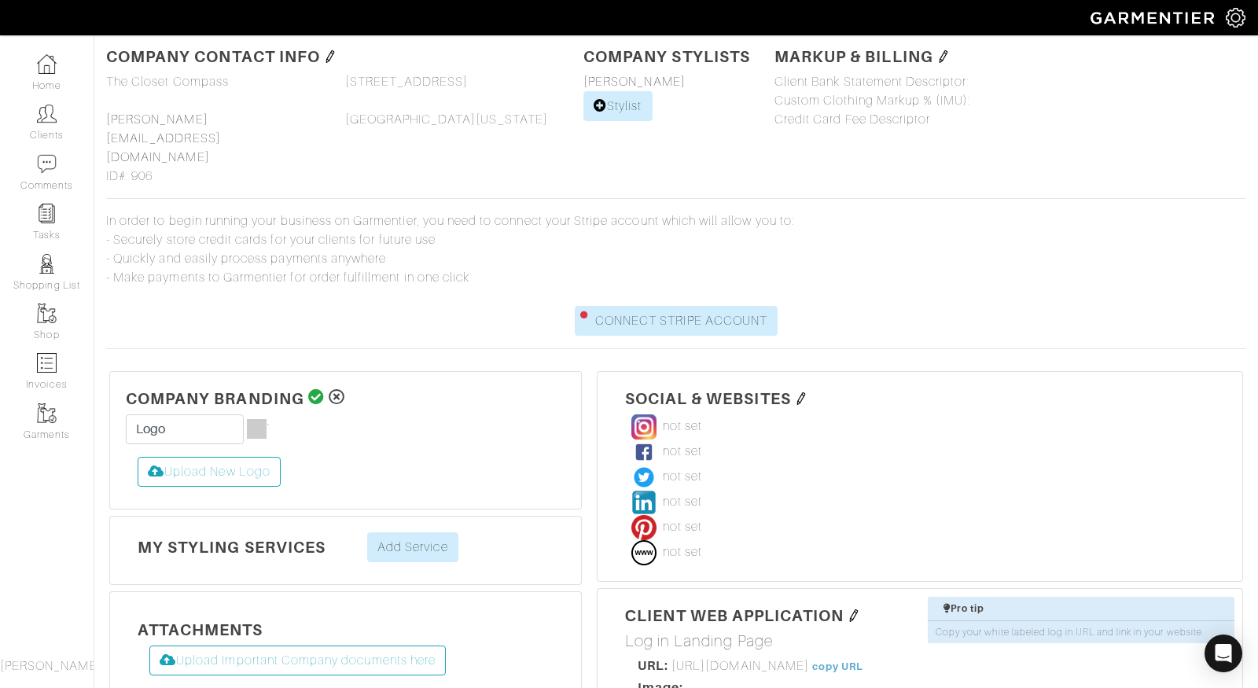
scroll to position [0, 0]
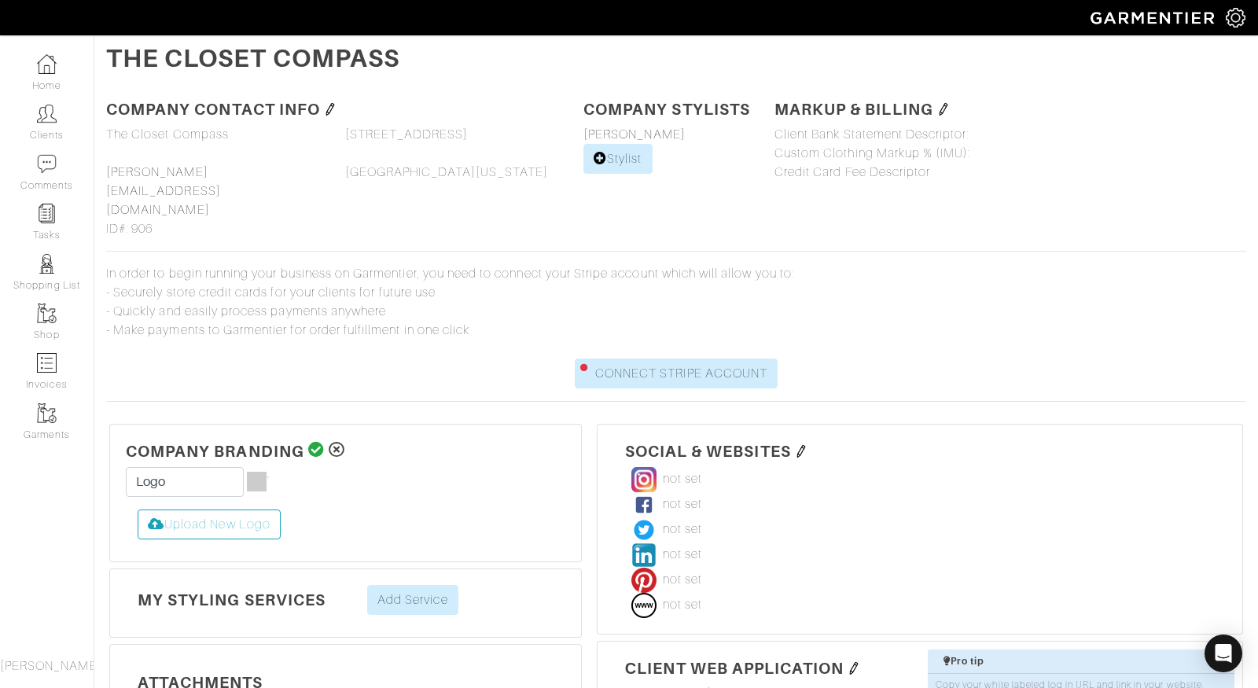
click at [802, 445] on img at bounding box center [801, 451] width 13 height 13
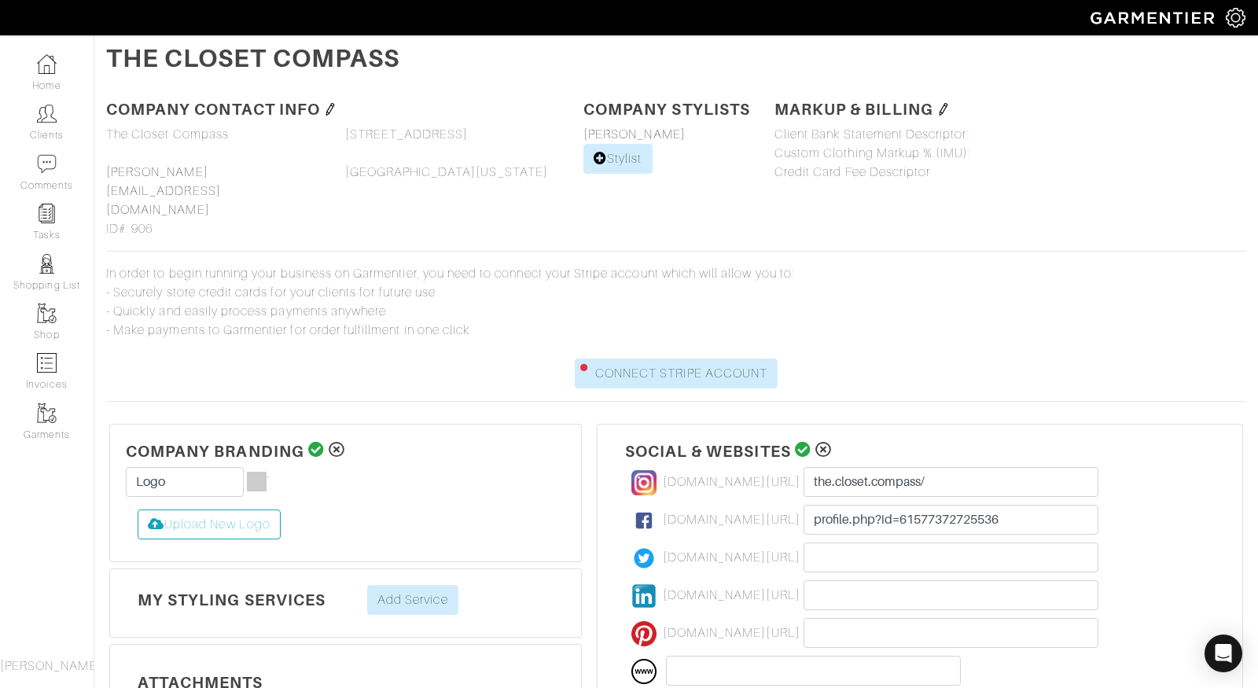
click at [480, 259] on div "In order to begin running your business on Garmentier, you need to connect your…" at bounding box center [676, 313] width 1164 height 150
click at [47, 119] on img at bounding box center [47, 114] width 20 height 20
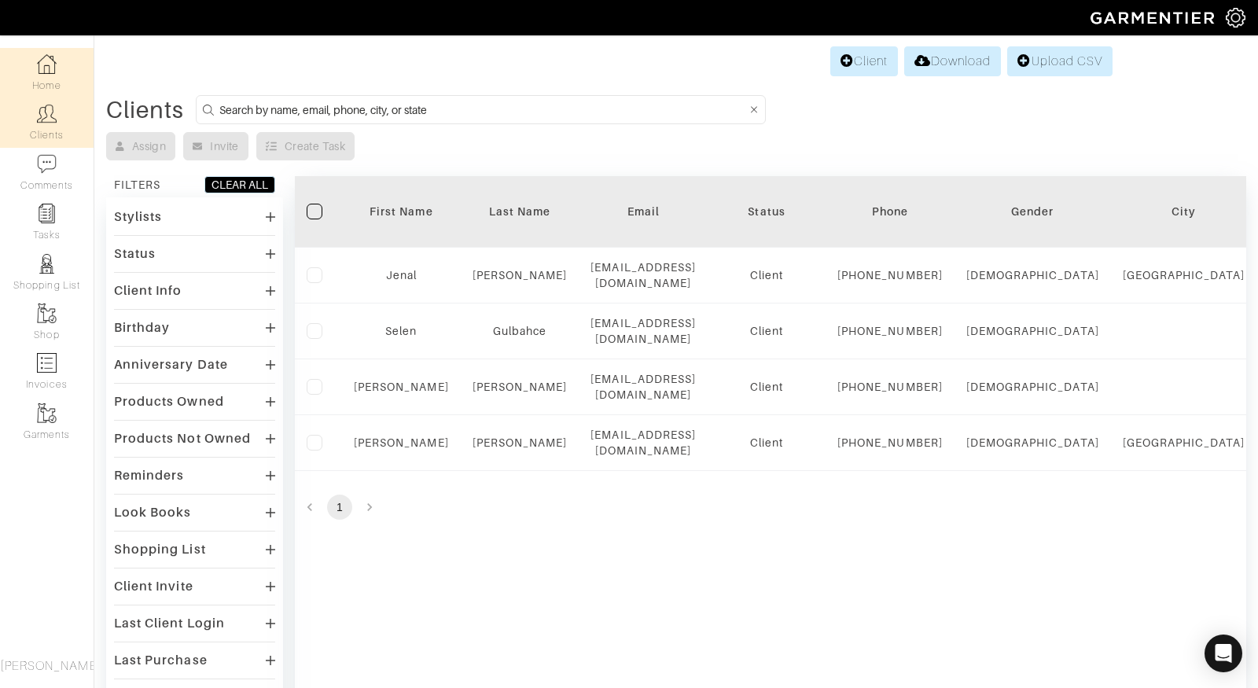
click at [42, 55] on img at bounding box center [47, 64] width 20 height 20
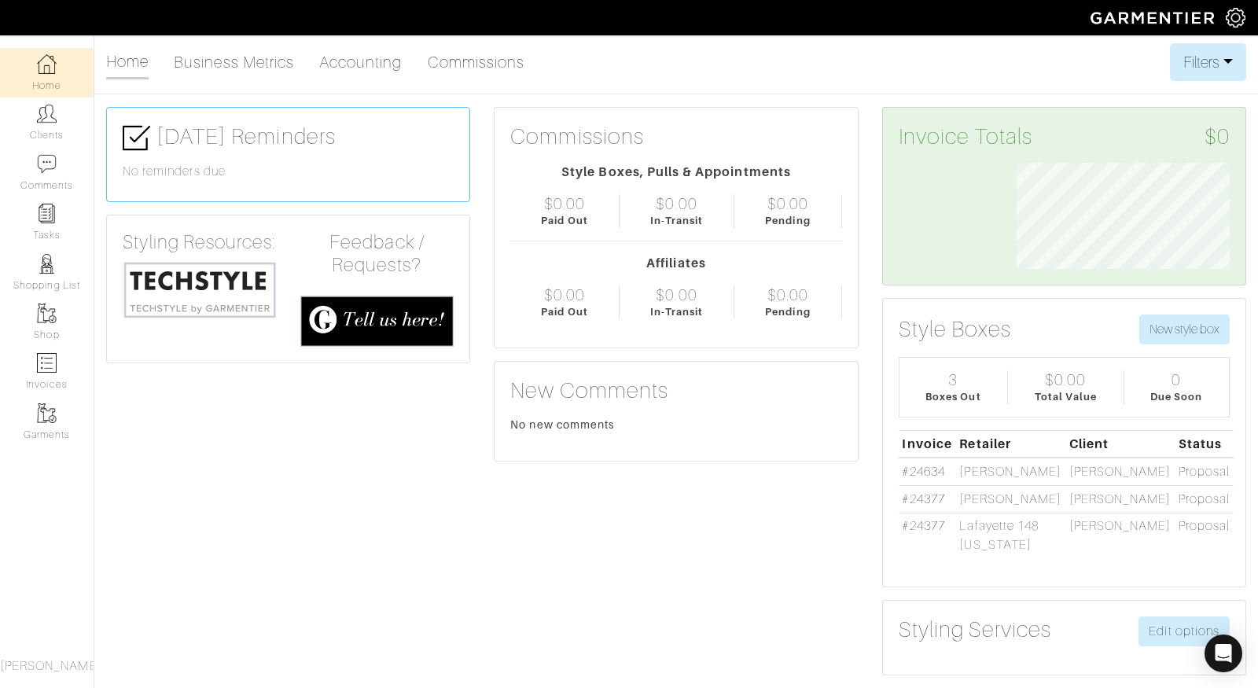
scroll to position [106, 237]
click at [1229, 21] on img at bounding box center [1236, 18] width 20 height 20
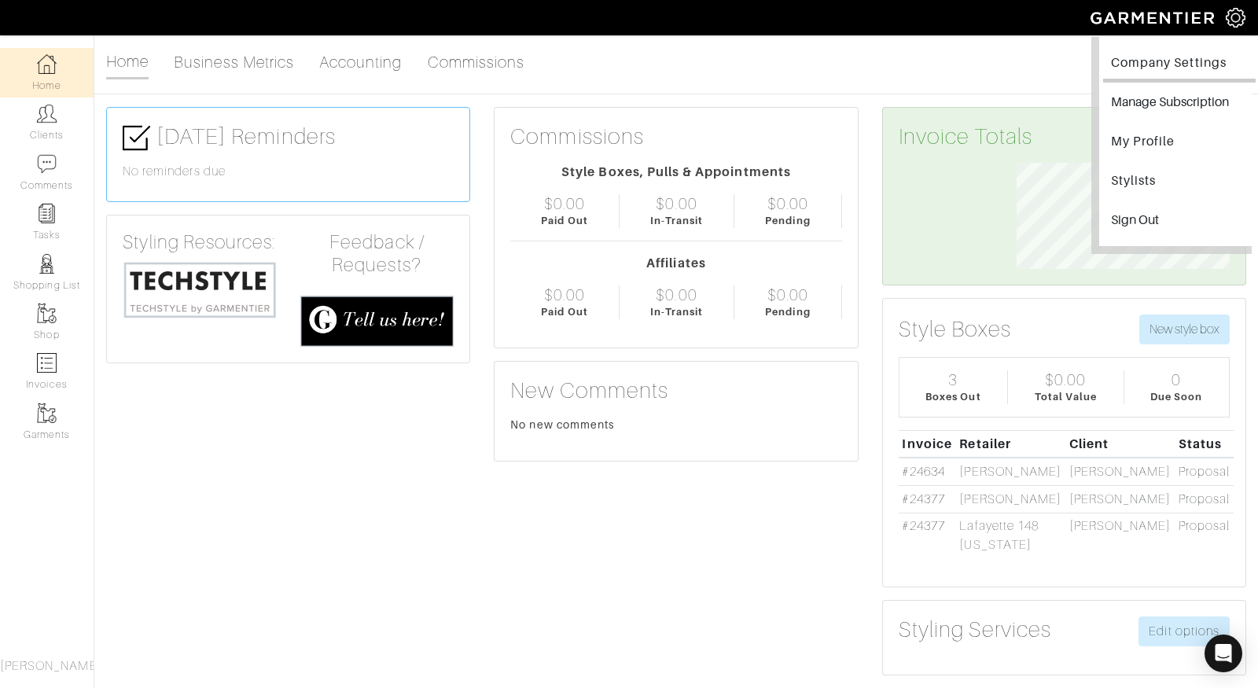
click at [1177, 61] on link "Company Settings" at bounding box center [1179, 64] width 153 height 35
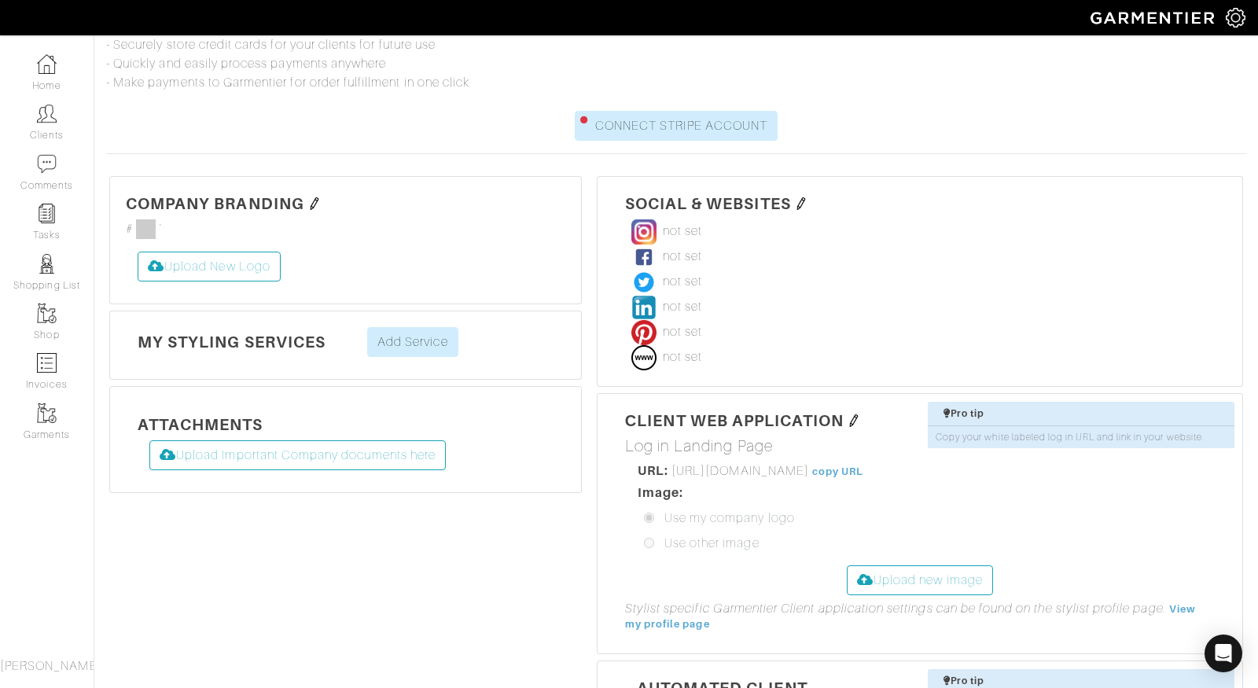
scroll to position [367, 0]
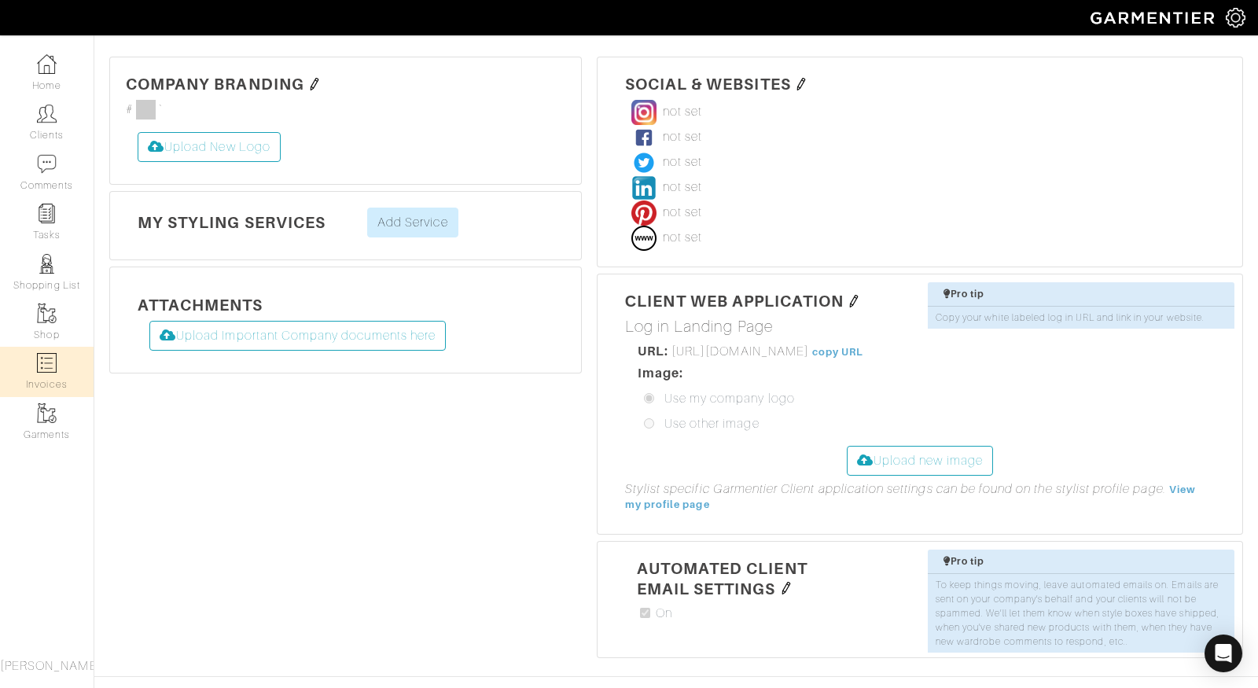
click at [50, 374] on link "Invoices" at bounding box center [47, 372] width 94 height 50
select select
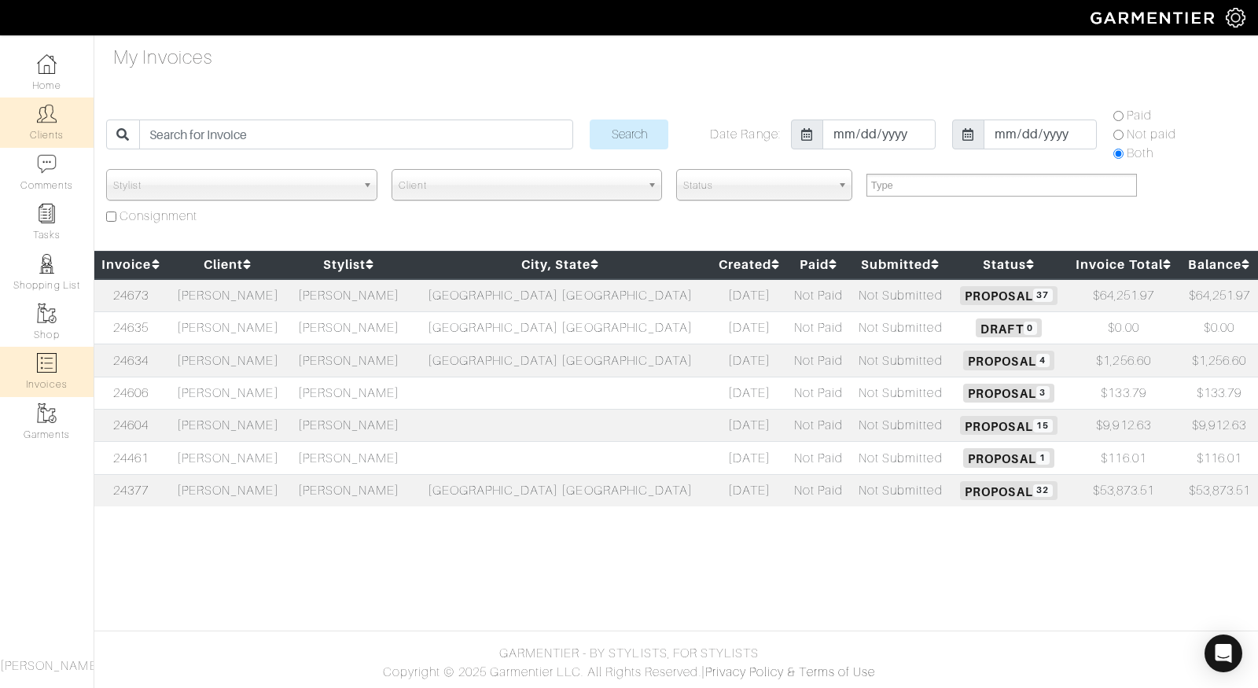
click at [47, 131] on link "Clients" at bounding box center [47, 122] width 94 height 50
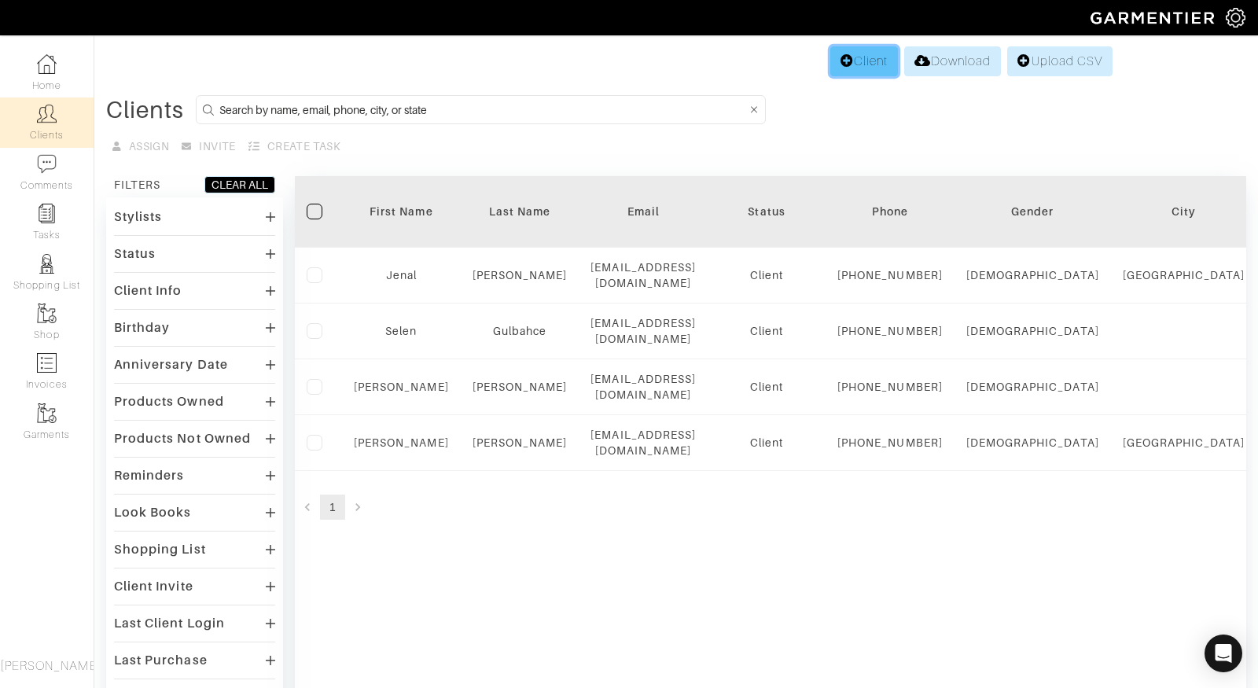
click at [863, 57] on link "Client" at bounding box center [864, 61] width 68 height 30
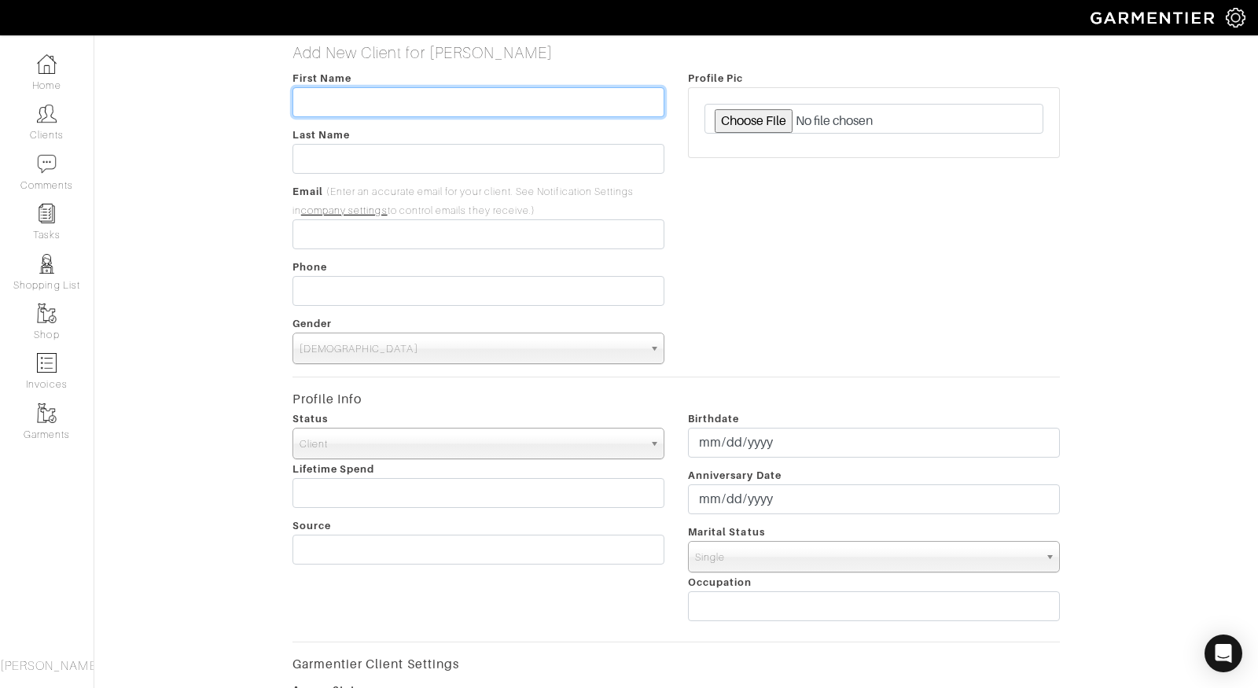
click at [558, 110] on input "text" at bounding box center [478, 102] width 372 height 30
type input "[PERSON_NAME]"
type input "Morin"
type input "305-469-8969"
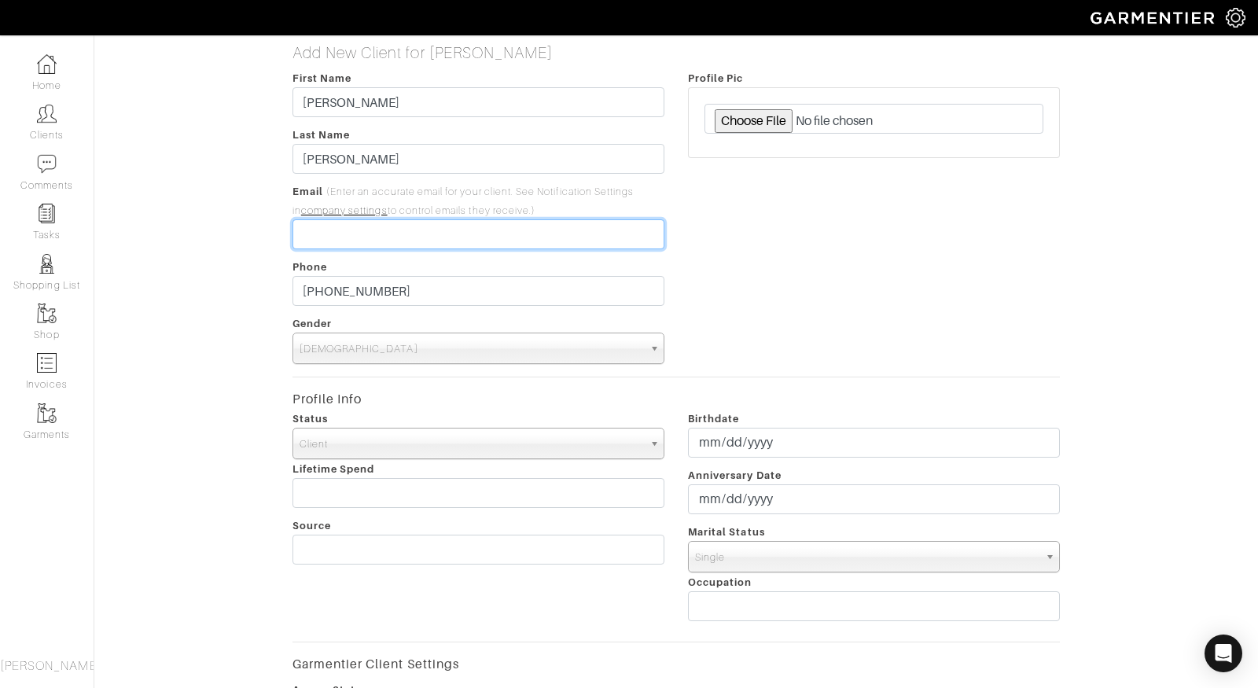
click at [485, 237] on input "email" at bounding box center [478, 234] width 372 height 30
type input "d"
type input "[EMAIL_ADDRESS][DOMAIN_NAME]"
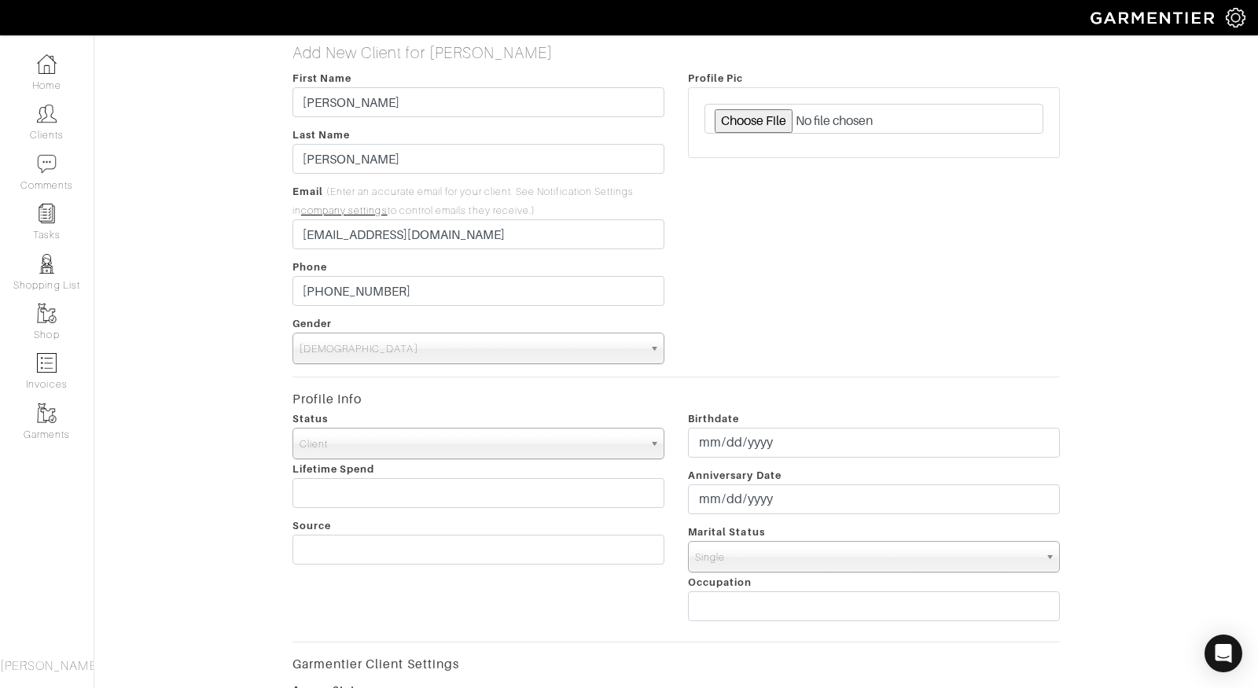
click at [403, 342] on span "Male" at bounding box center [472, 348] width 344 height 31
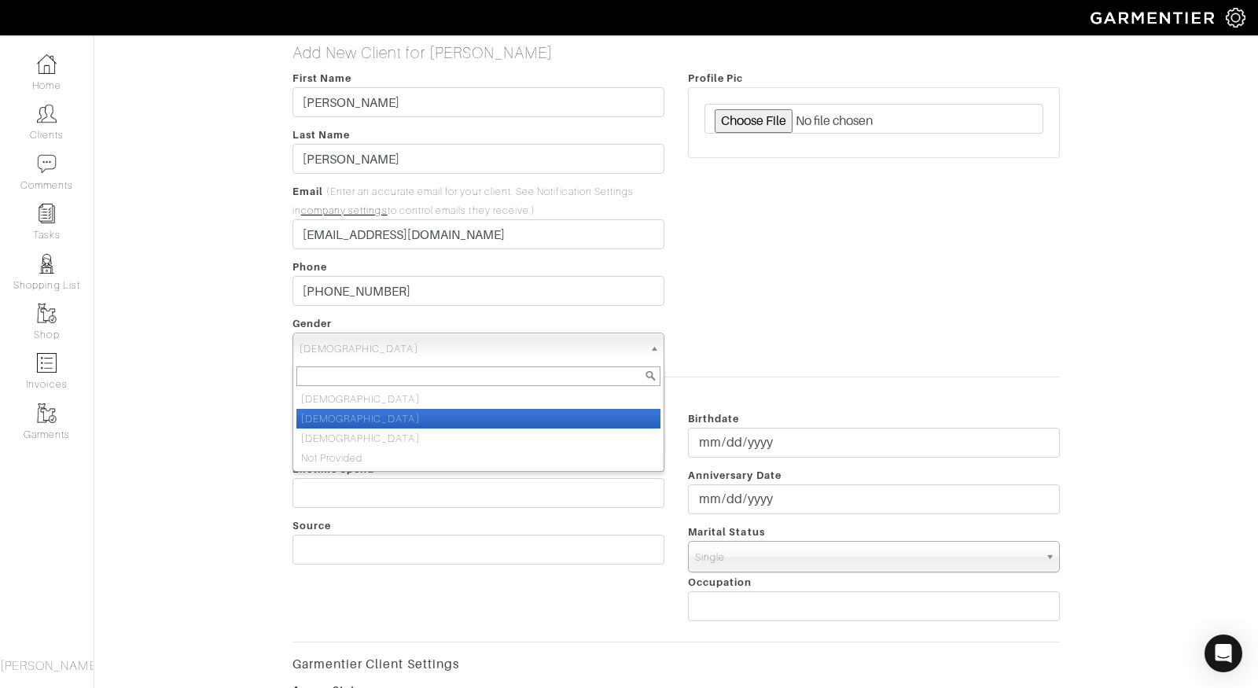
click at [392, 416] on li "Female" at bounding box center [478, 419] width 364 height 20
select select "Female"
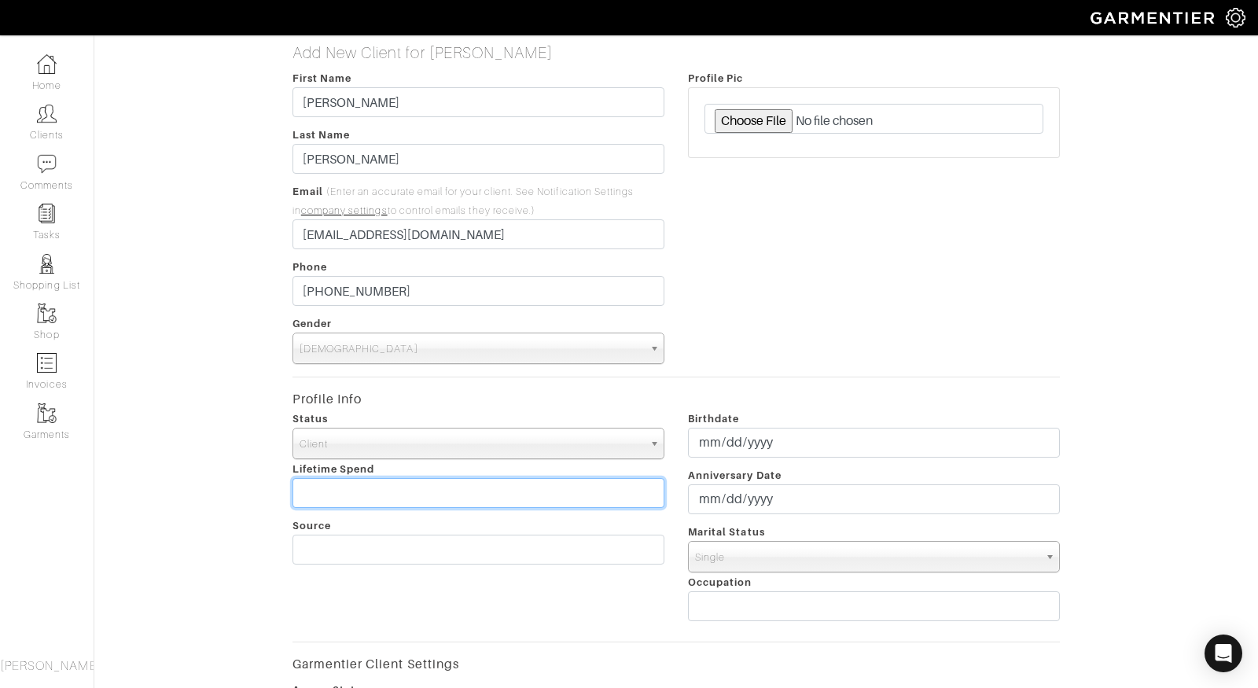
click at [388, 494] on input "text" at bounding box center [478, 493] width 372 height 30
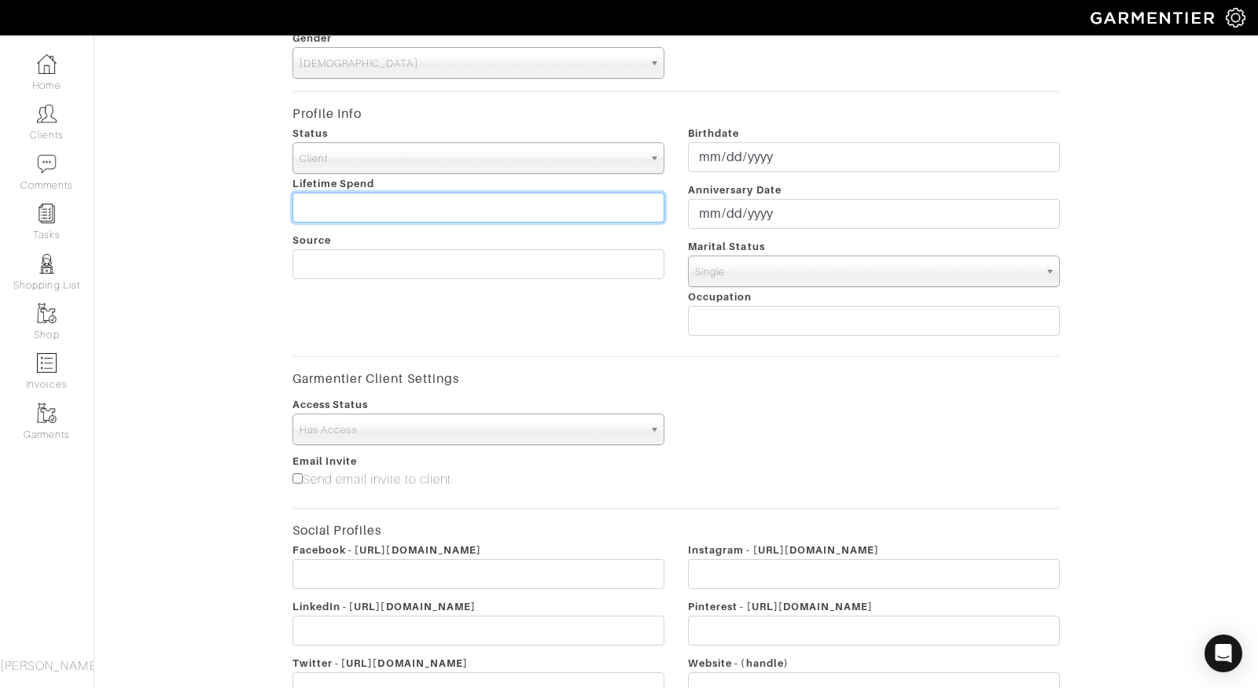
scroll to position [456, 0]
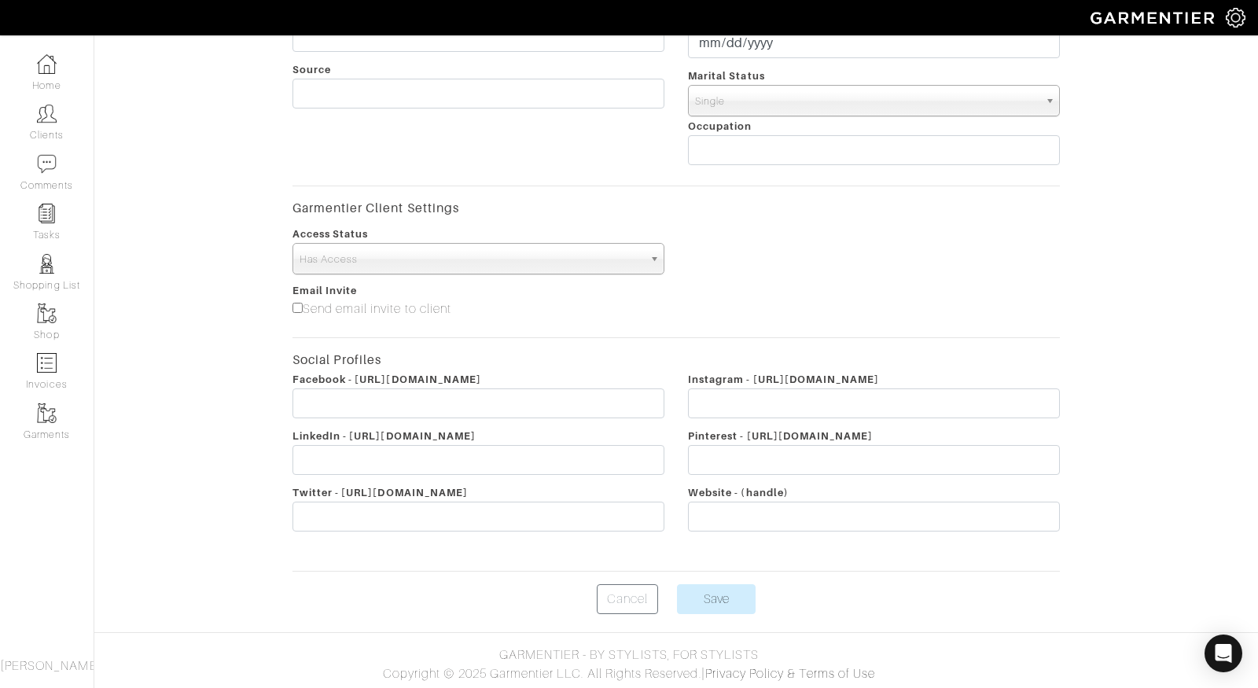
click at [298, 307] on input"] "Send email invite to client" at bounding box center [297, 308] width 10 height 10
checkbox input"] "true"
click at [737, 597] on input "Save" at bounding box center [716, 599] width 79 height 30
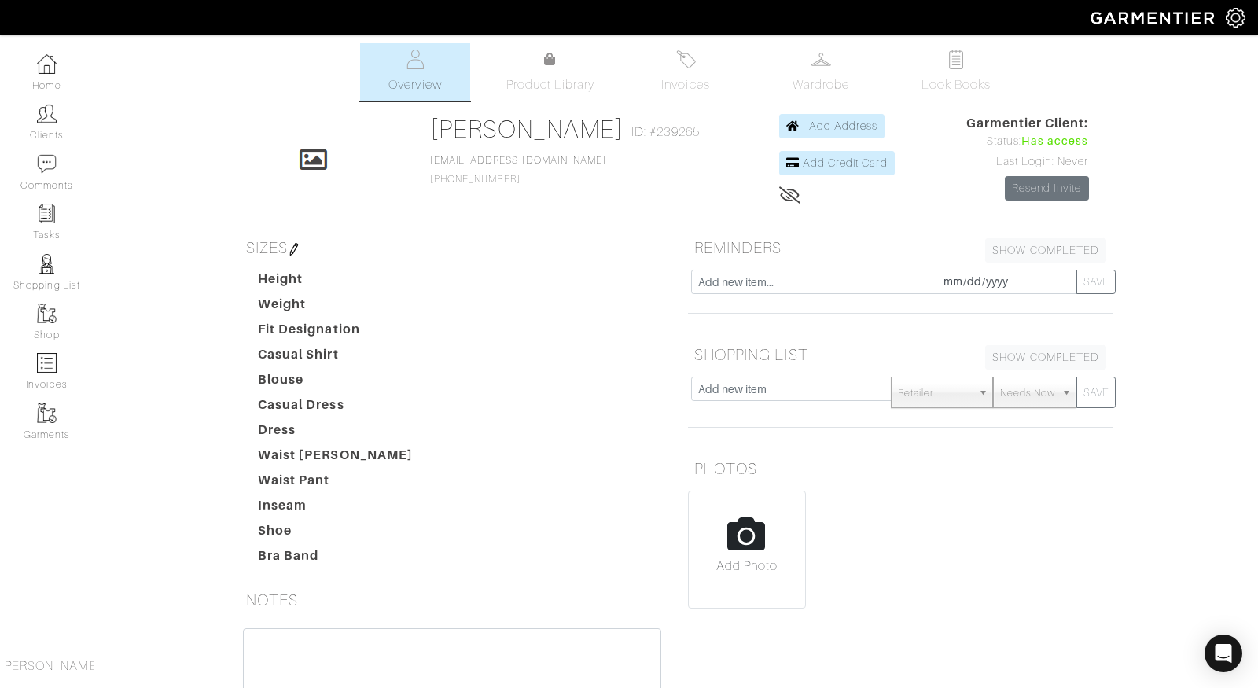
click at [779, 194] on icon at bounding box center [790, 195] width 22 height 13
click at [38, 113] on img at bounding box center [47, 114] width 20 height 20
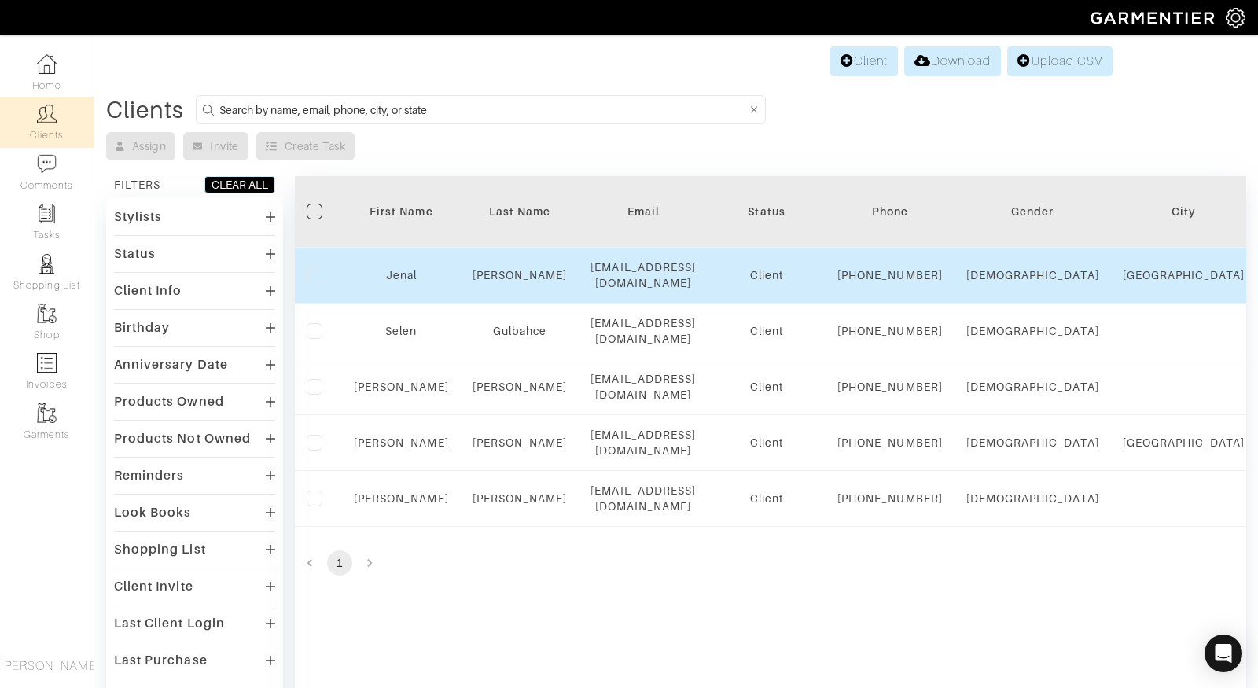
click at [397, 283] on div "Jenal" at bounding box center [401, 275] width 95 height 16
click at [399, 277] on link "Jenal" at bounding box center [401, 275] width 31 height 13
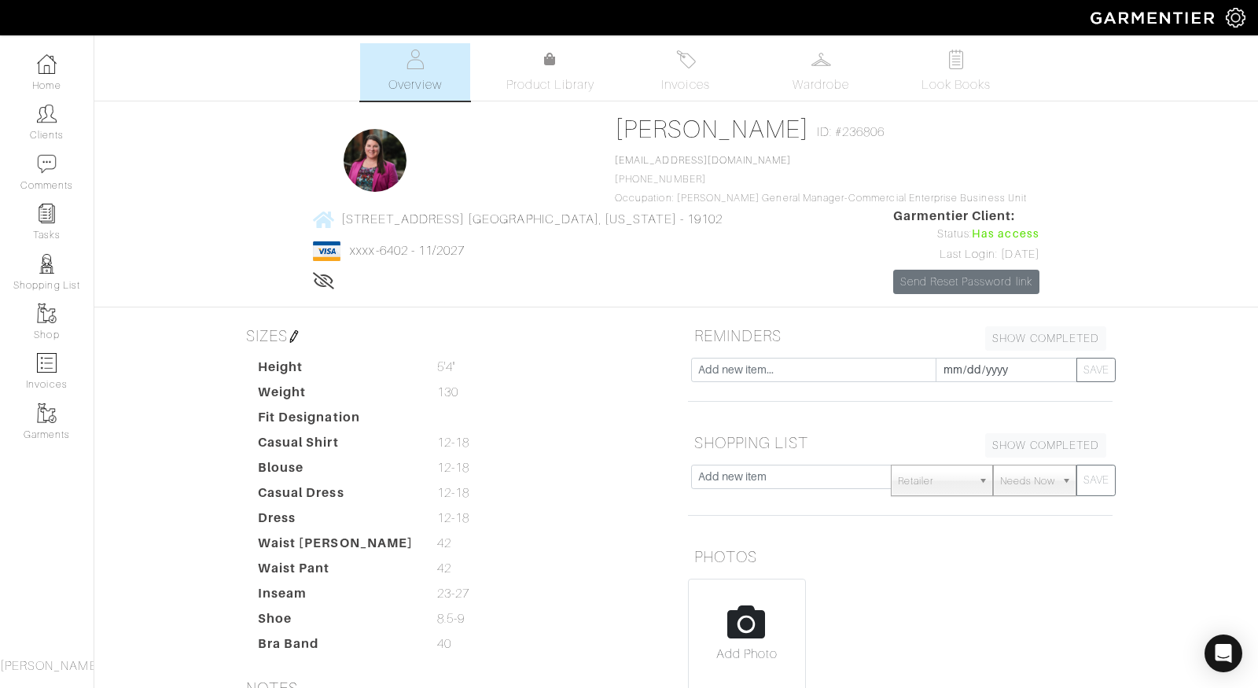
click at [335, 274] on icon at bounding box center [324, 280] width 22 height 13
click at [333, 274] on icon at bounding box center [323, 280] width 20 height 13
click at [335, 274] on icon at bounding box center [324, 280] width 22 height 13
click at [915, 259] on div "Click To Edit Jenal Embry ID: #236806 42general04@gmail.com 610-301-9958 Occupa…" at bounding box center [676, 204] width 896 height 180
click at [43, 120] on img at bounding box center [47, 114] width 20 height 20
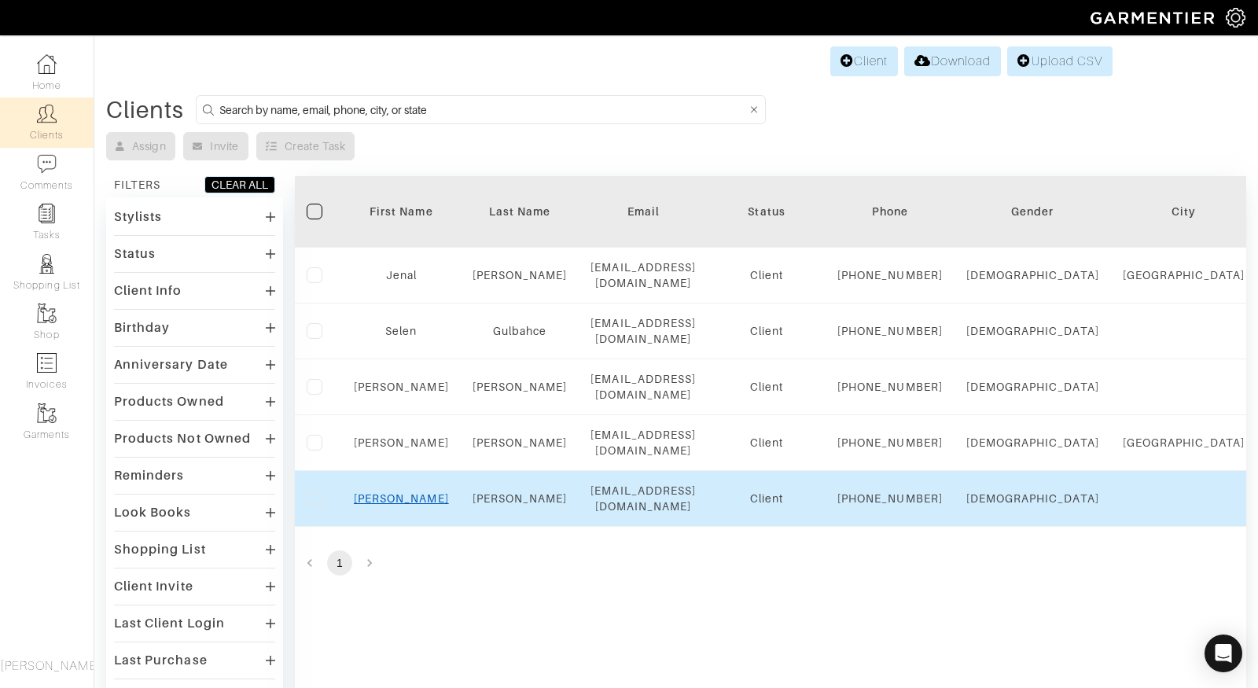
click at [395, 505] on link "[PERSON_NAME]" at bounding box center [401, 498] width 95 height 13
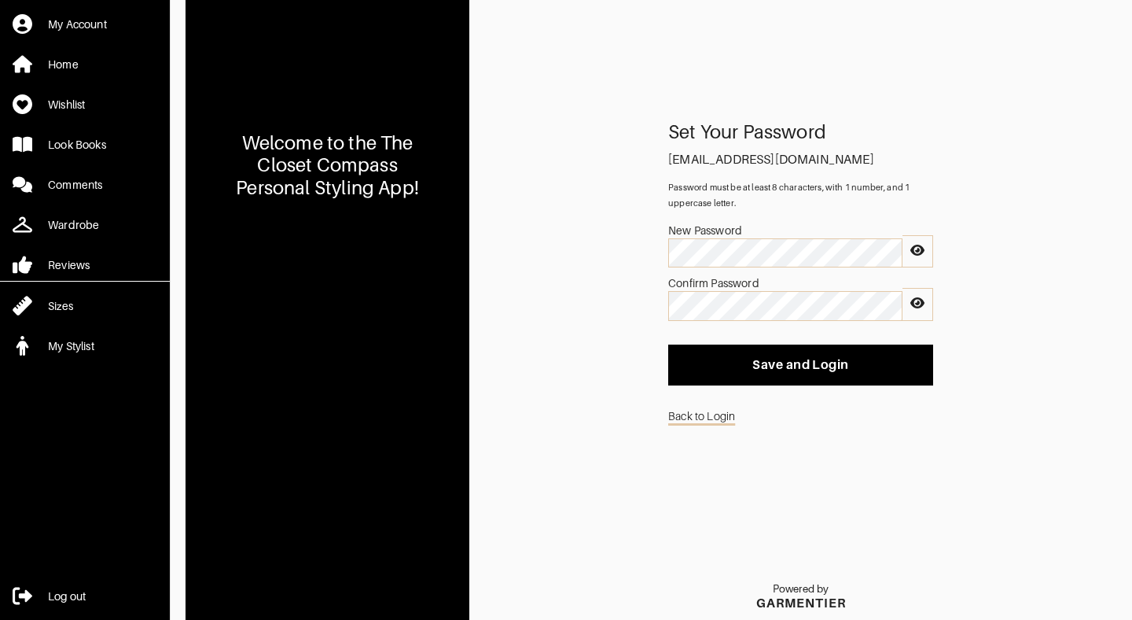
click at [920, 246] on icon at bounding box center [917, 250] width 14 height 11
click at [546, 376] on div "Set Your Password [EMAIL_ADDRESS][DOMAIN_NAME] Password must be at least 8 char…" at bounding box center [800, 371] width 663 height 495
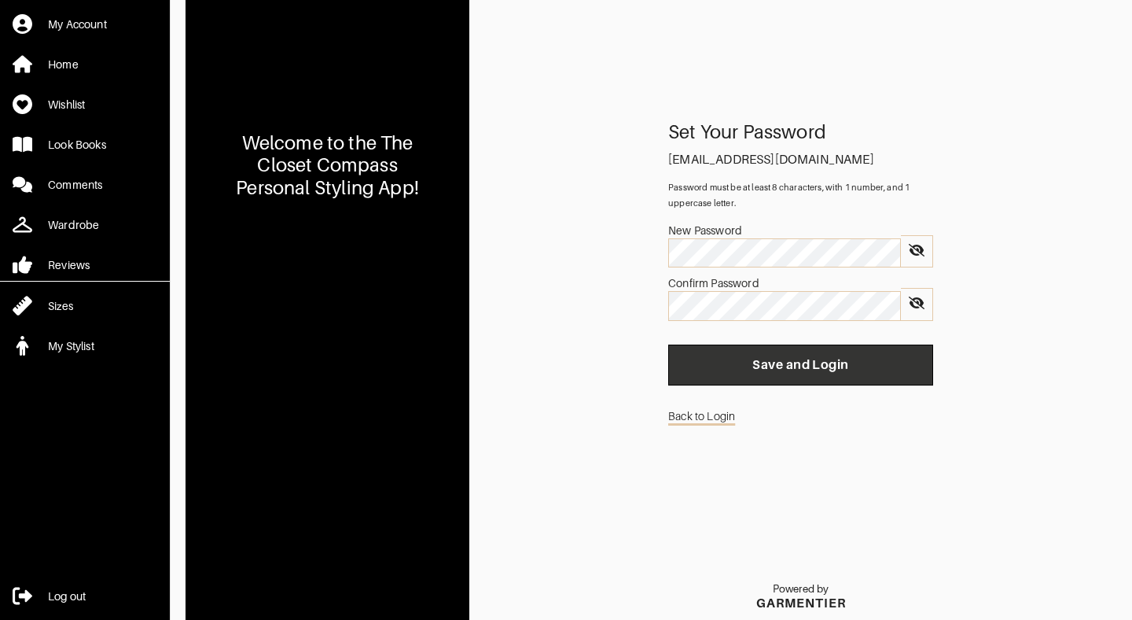
click at [750, 367] on span "Save and Login" at bounding box center [801, 365] width 240 height 16
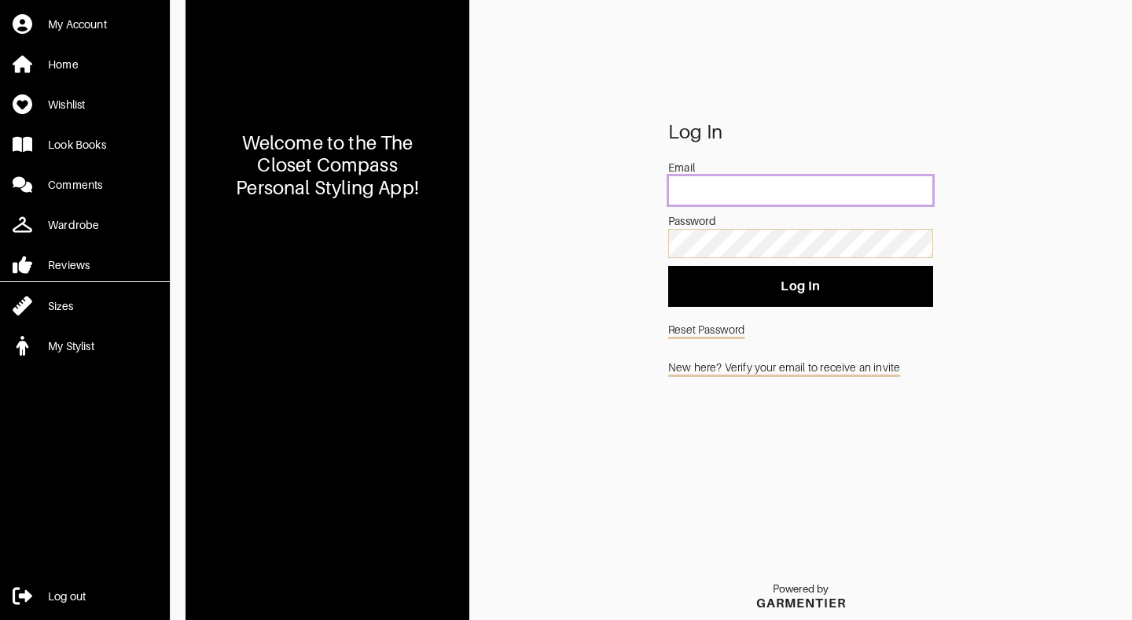
click at [761, 190] on input "email" at bounding box center [800, 190] width 265 height 30
type input "[EMAIL_ADDRESS][DOMAIN_NAME]"
click at [1001, 216] on div "Log In Email [EMAIL_ADDRESS][DOMAIN_NAME] Password Log In Reset Password New he…" at bounding box center [800, 371] width 663 height 495
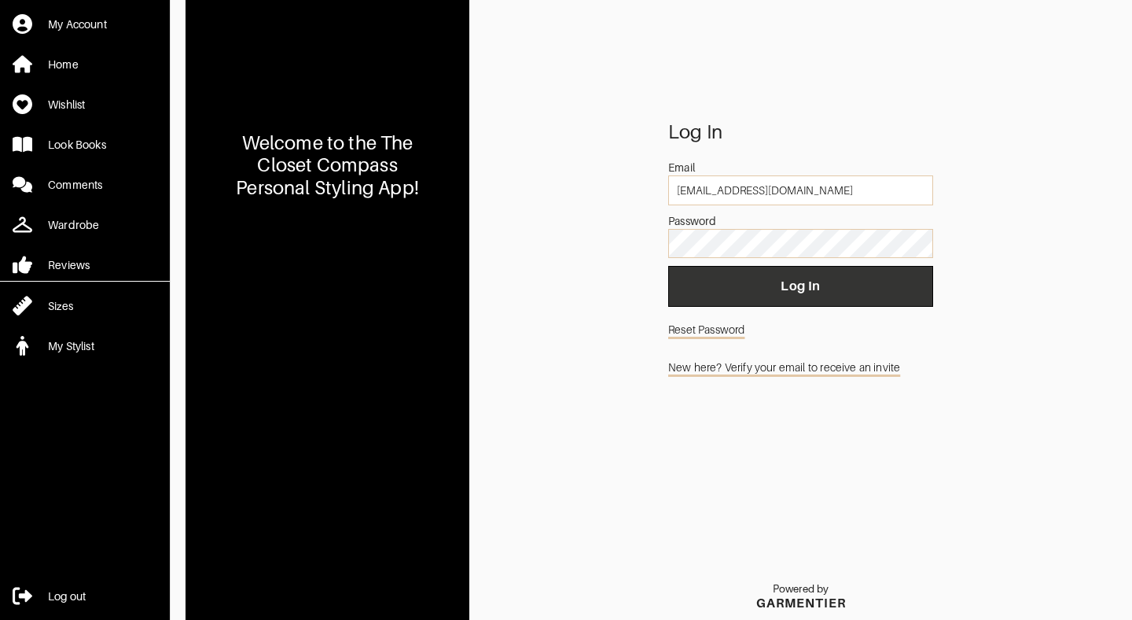
click at [790, 291] on span "Log In" at bounding box center [801, 286] width 240 height 16
